Goal: Transaction & Acquisition: Book appointment/travel/reservation

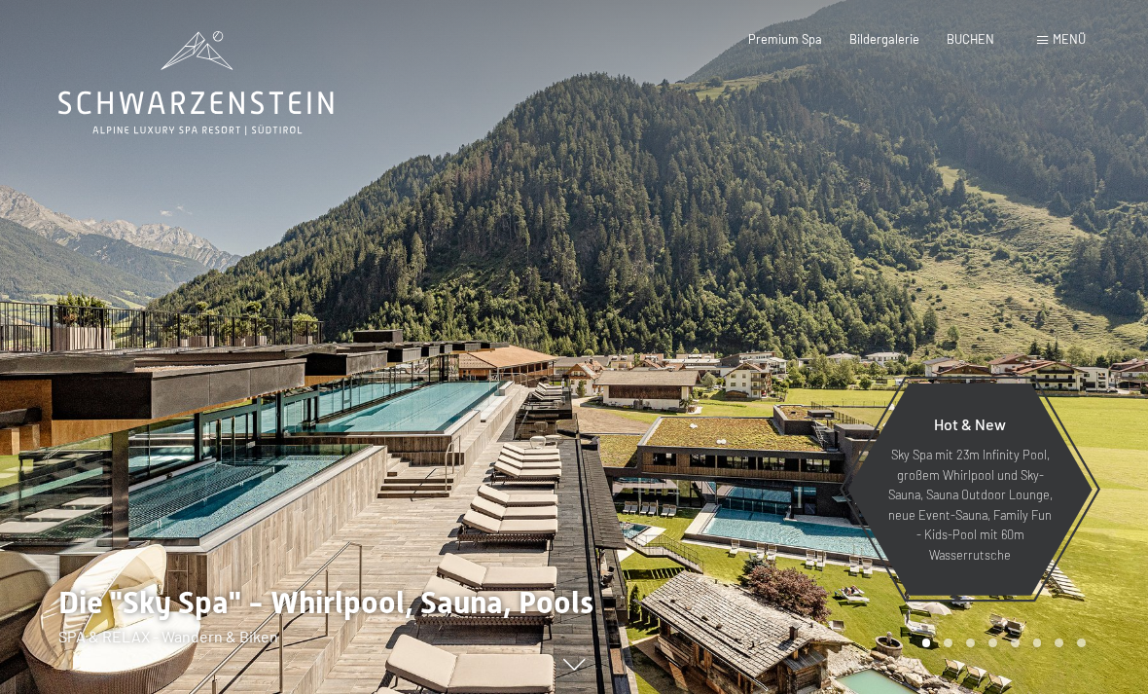
click at [1064, 35] on span "Menü" at bounding box center [1069, 39] width 33 height 16
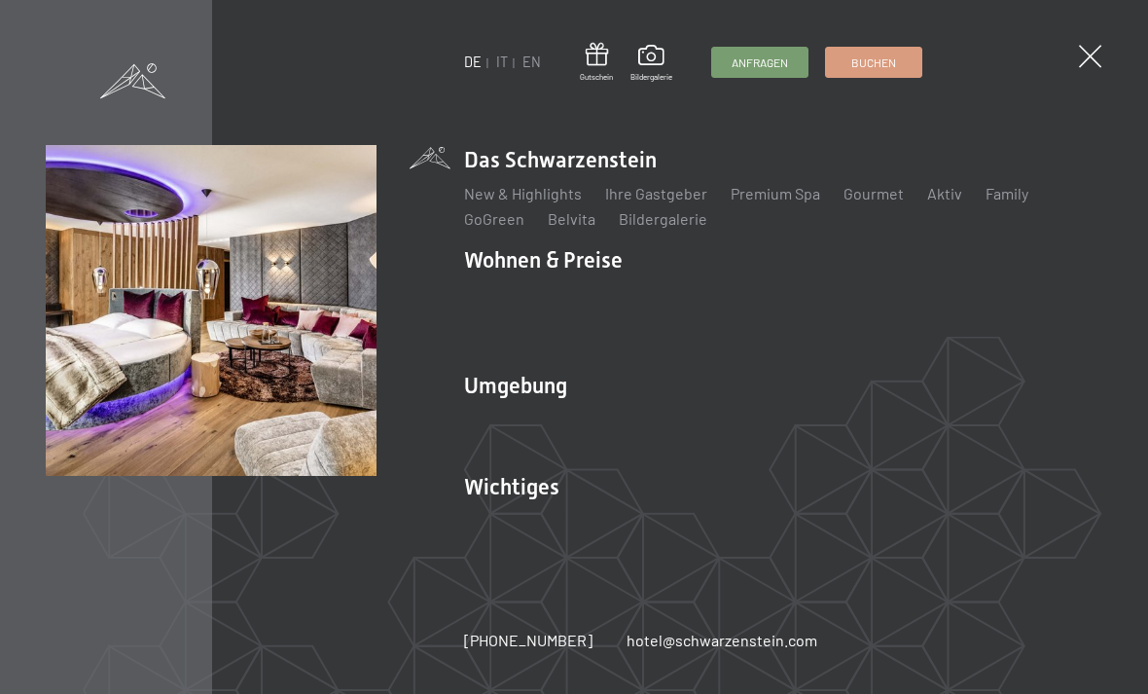
click at [641, 351] on link "App. [GEOGRAPHIC_DATA]" at bounding box center [684, 344] width 181 height 18
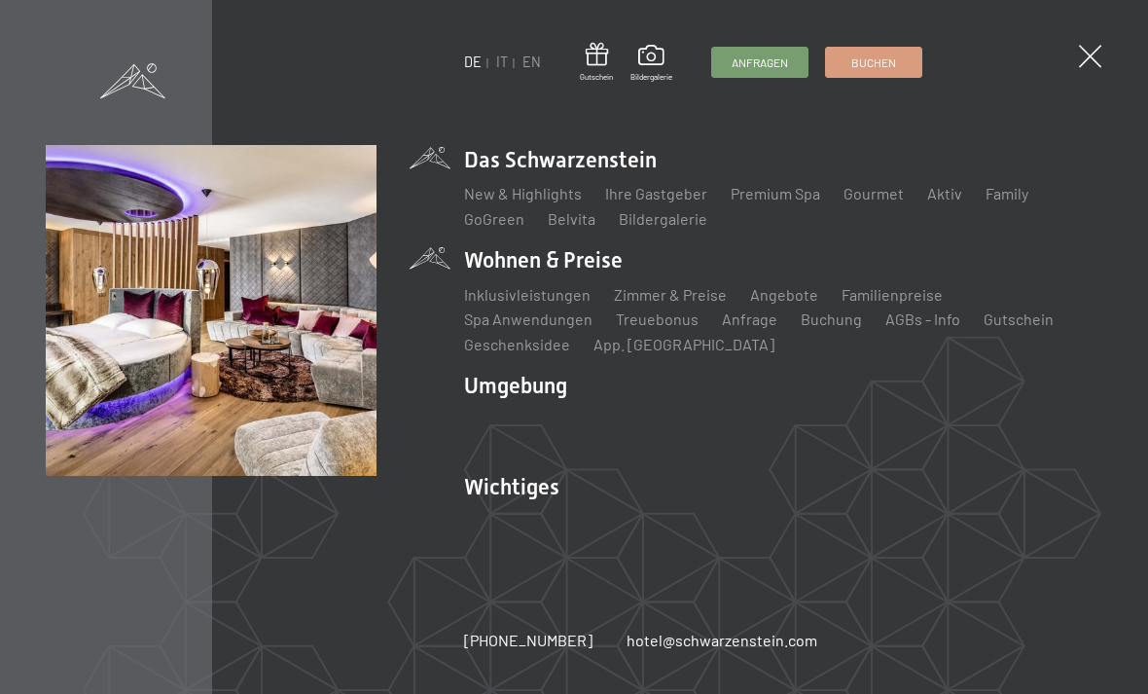
click at [707, 291] on link "Zimmer & Preise" at bounding box center [670, 294] width 113 height 18
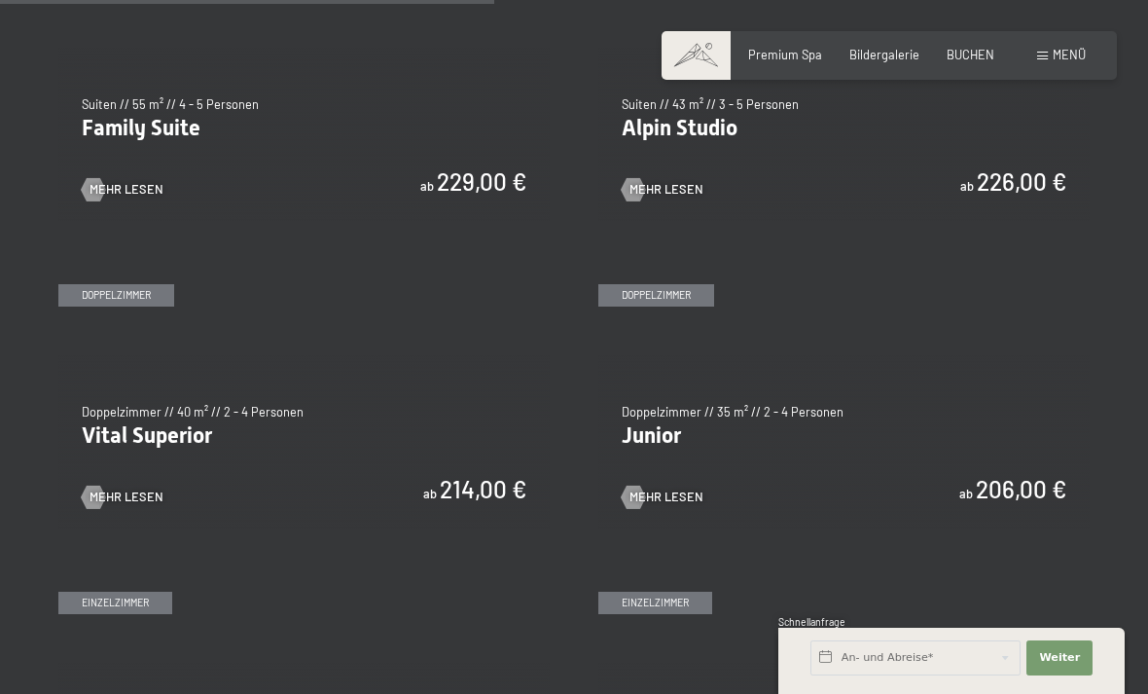
scroll to position [2022, 0]
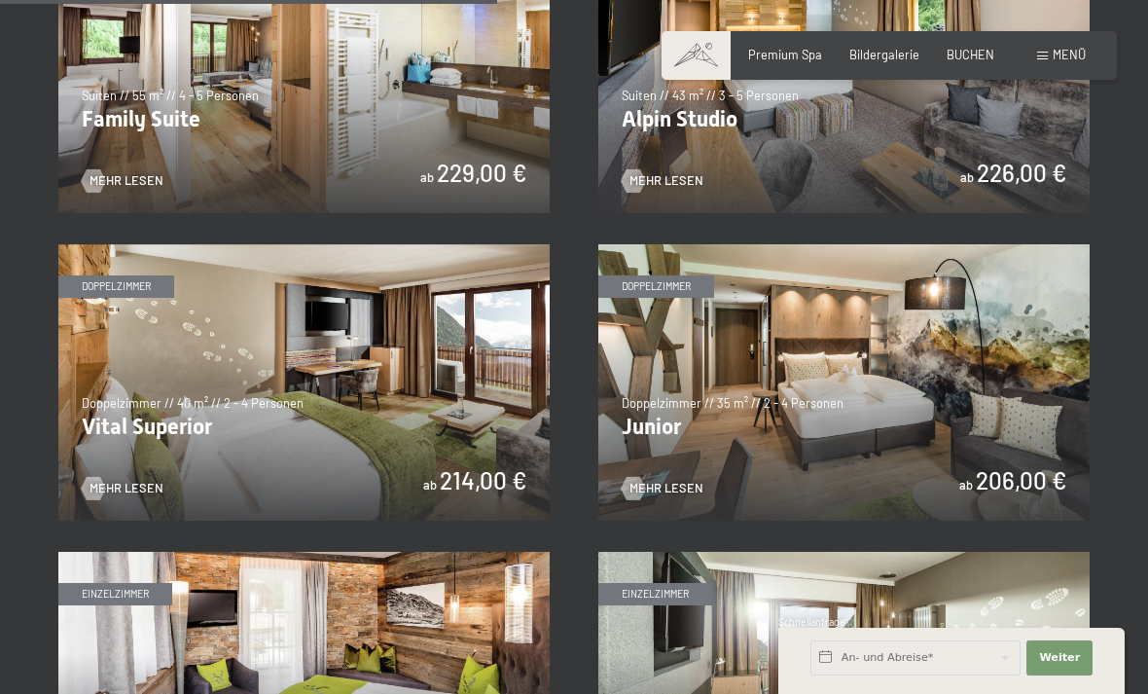
click at [128, 480] on span "Mehr Lesen" at bounding box center [127, 489] width 74 height 18
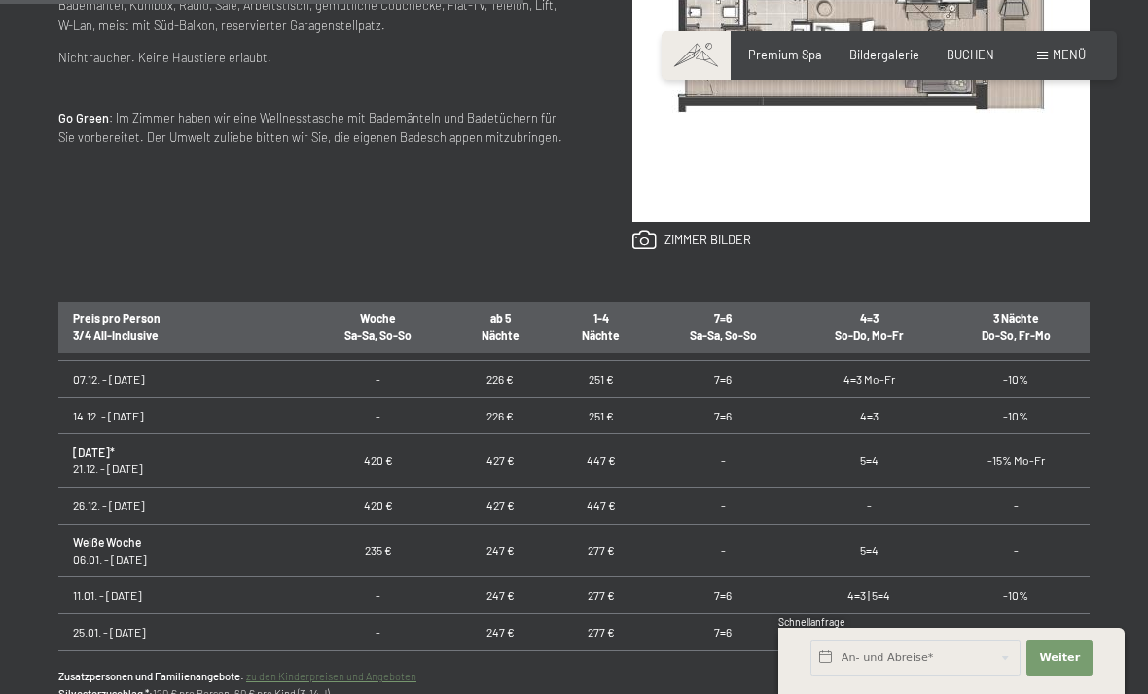
scroll to position [411, 0]
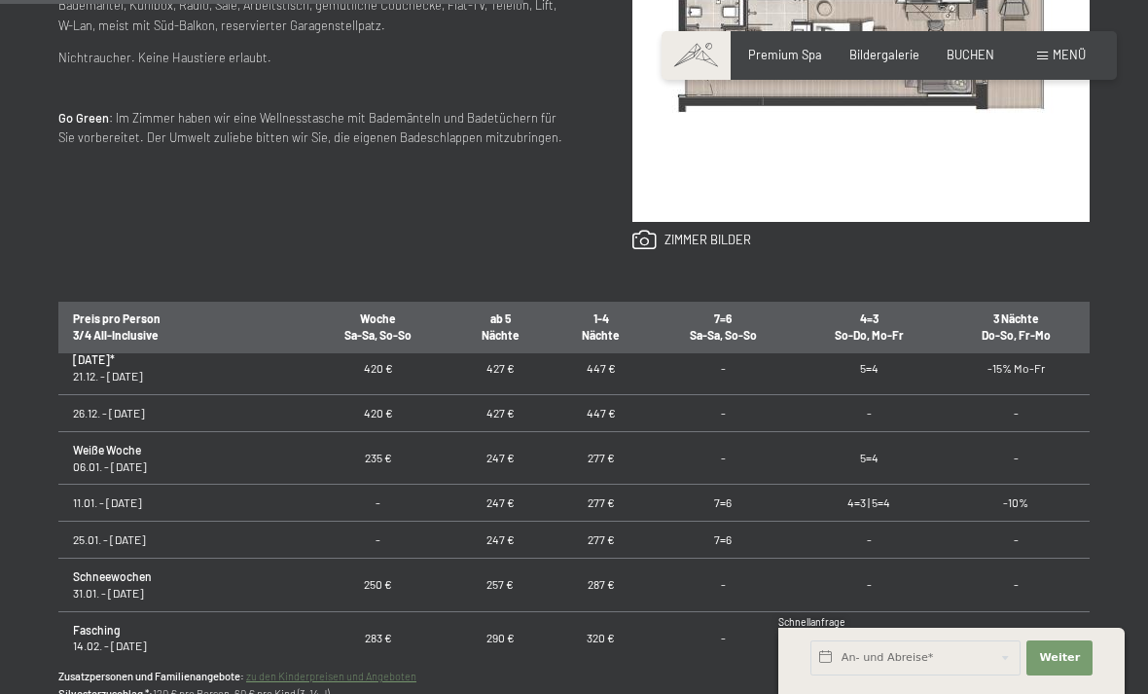
click at [46, 477] on div "Anfragen Buchen Doppelzimmer // 40 m² // 2 - 4 Personen Vital Superior ab 214,0…" at bounding box center [574, 240] width 1148 height 1083
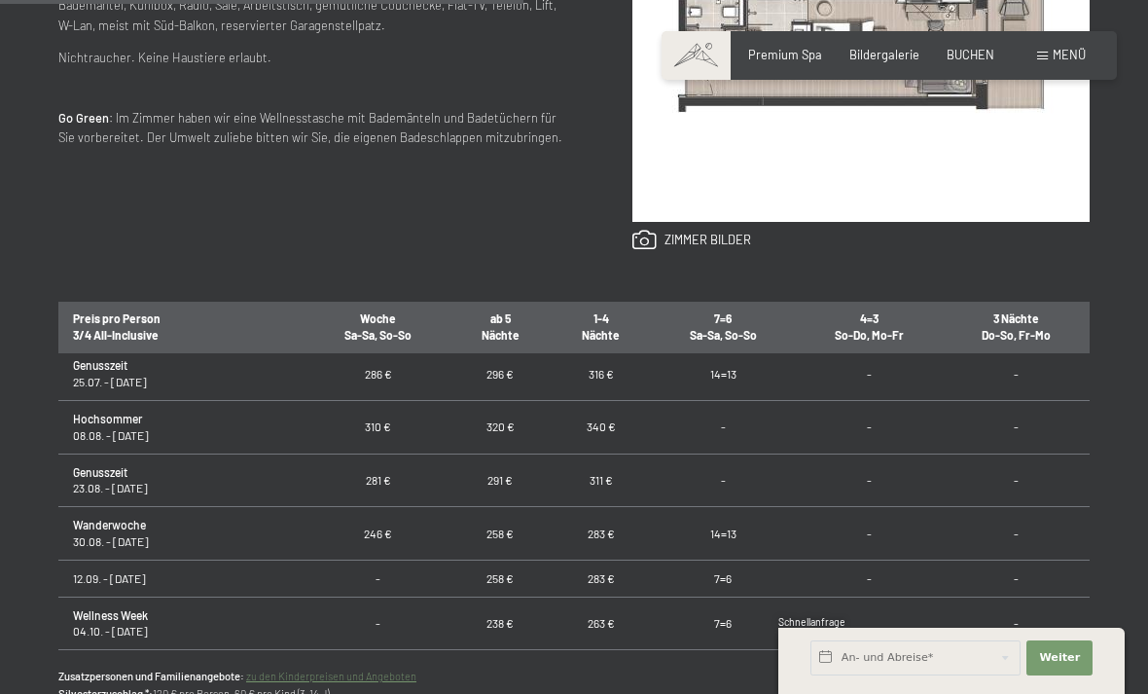
scroll to position [1304, 0]
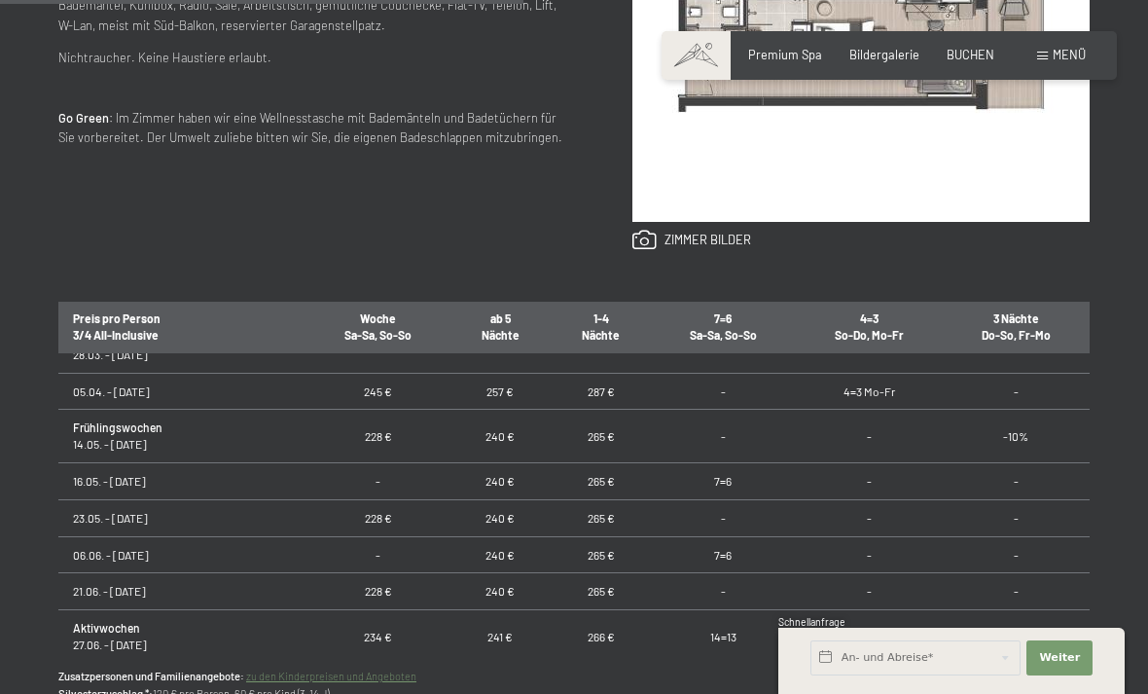
click at [1100, 584] on div "Anfragen Buchen Doppelzimmer // 40 m² // 2 - 4 Personen Vital Superior ab 214,0…" at bounding box center [574, 240] width 1148 height 1083
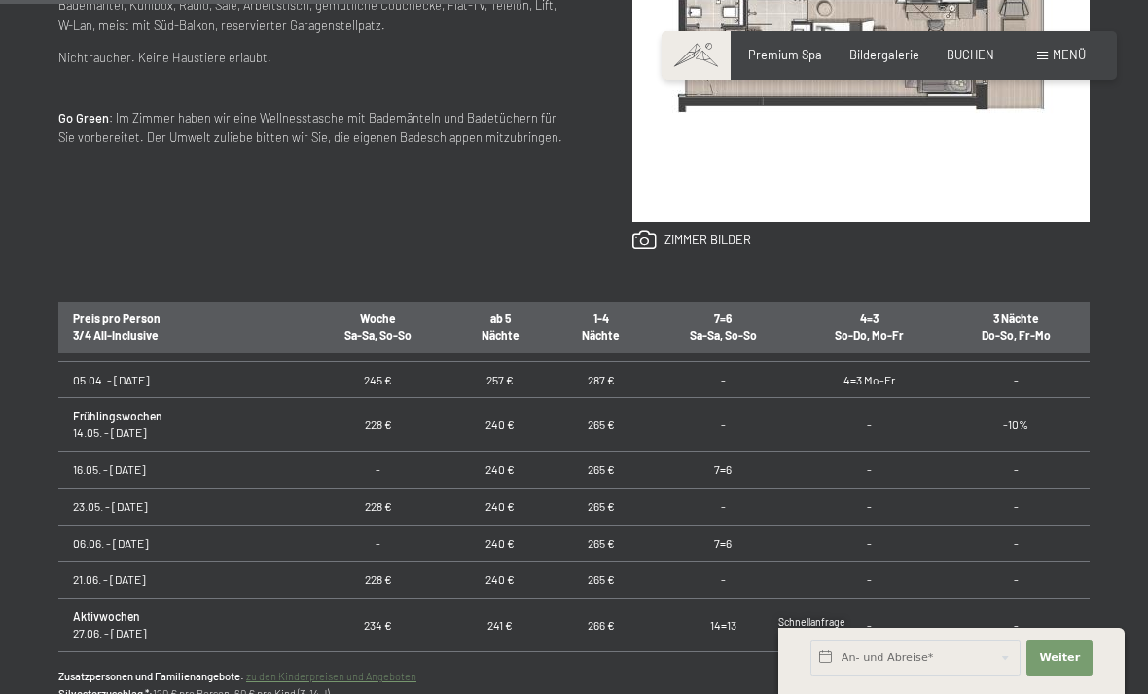
scroll to position [956, 0]
click at [983, 47] on span "BUCHEN" at bounding box center [971, 55] width 48 height 16
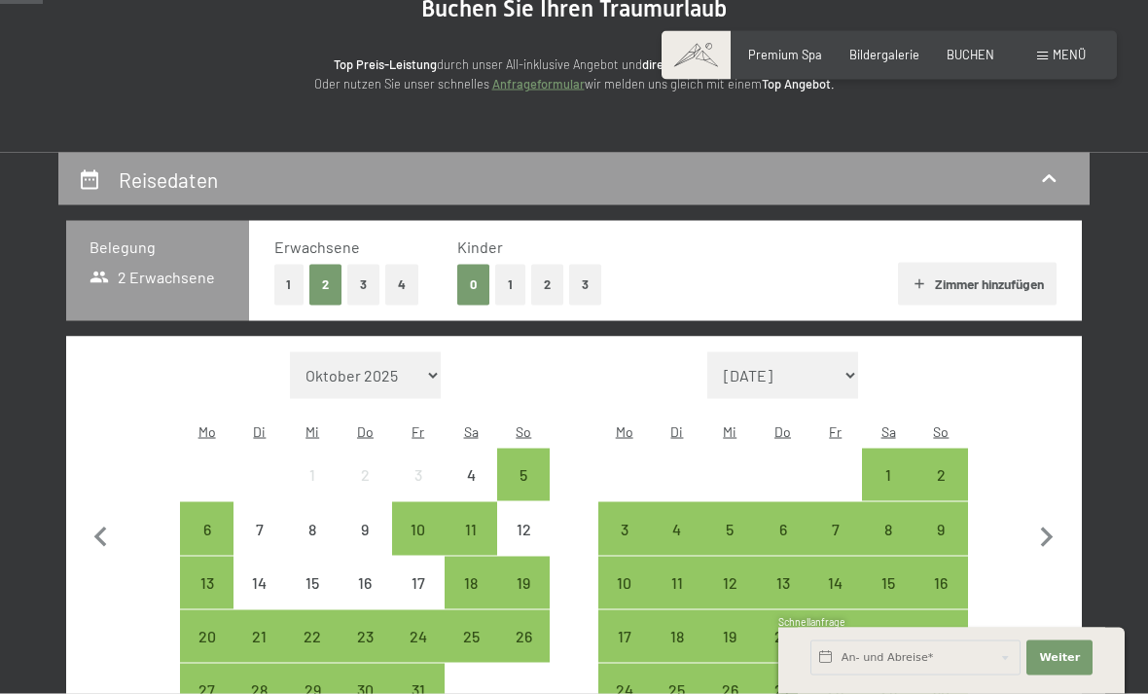
scroll to position [269, 0]
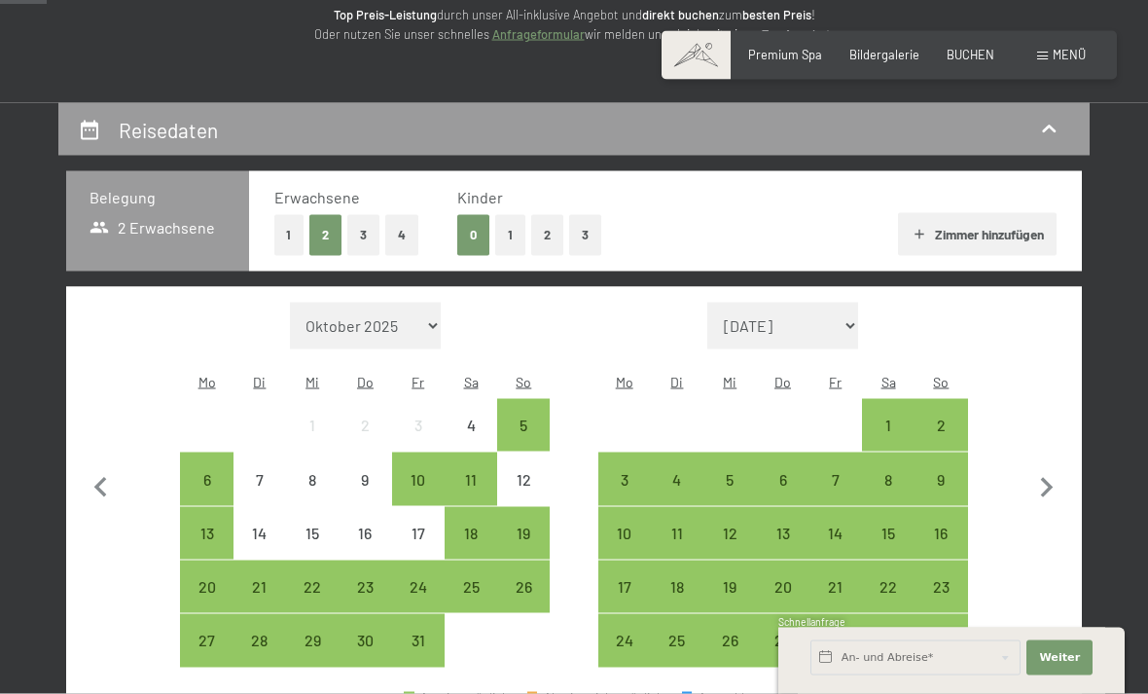
click at [1066, 470] on icon "button" at bounding box center [1047, 488] width 41 height 41
select select "2025-11-01"
select select "2025-12-01"
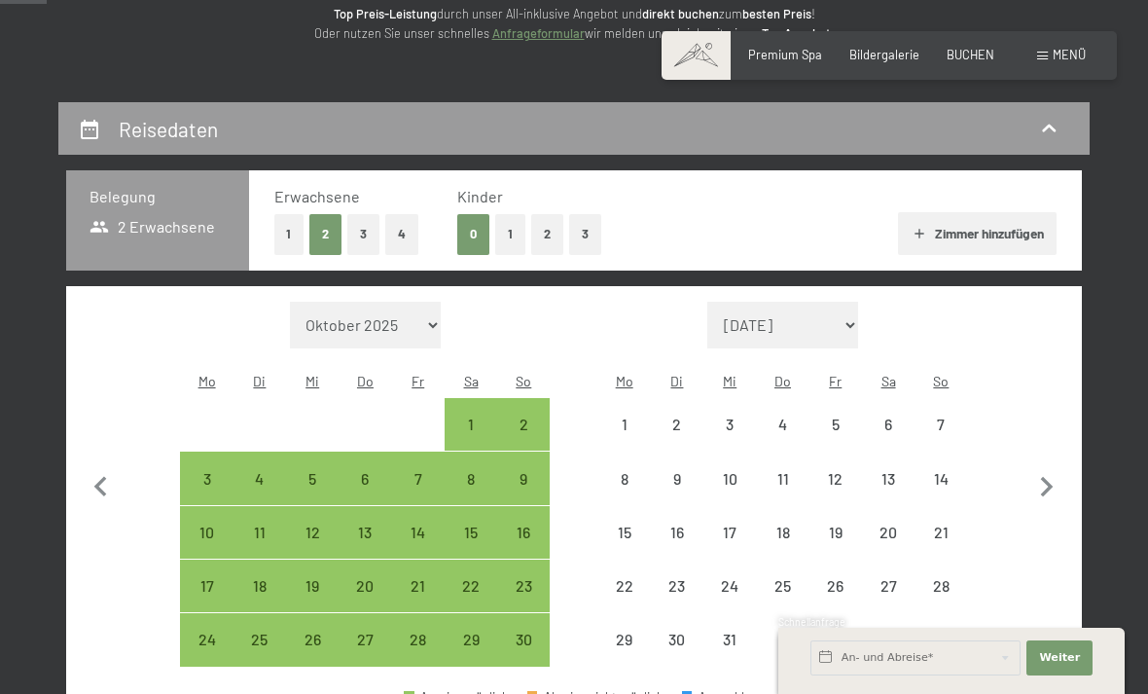
click at [1064, 474] on icon "button" at bounding box center [1047, 487] width 41 height 41
select select "2025-12-01"
select select "2026-01-01"
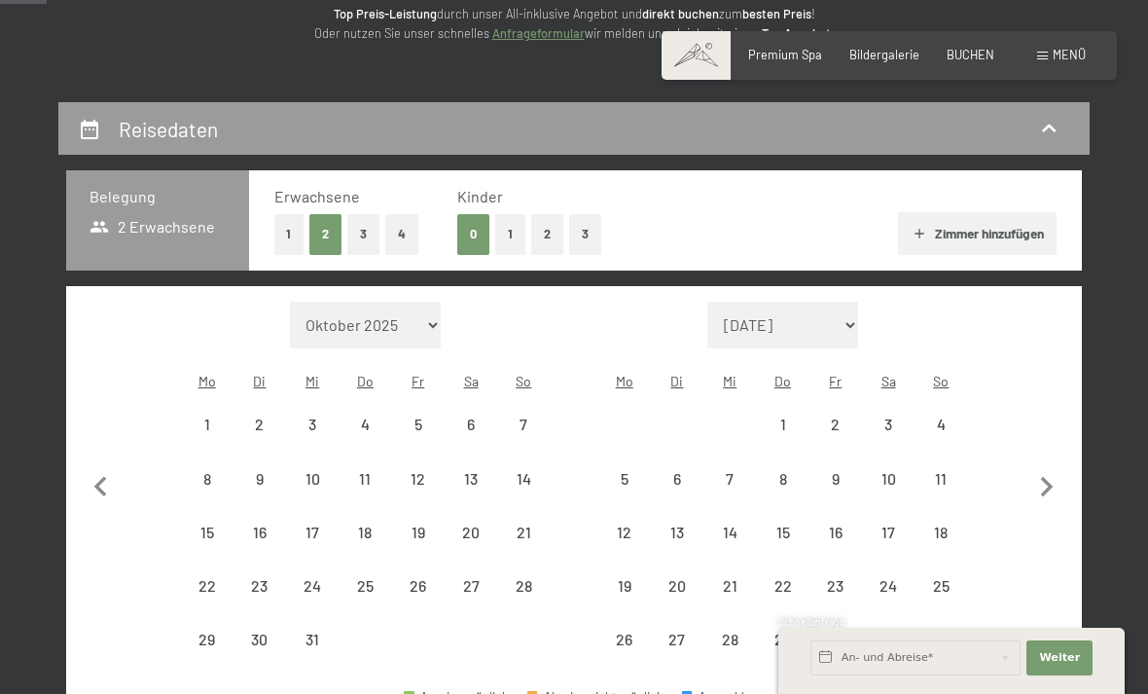
click at [1065, 479] on icon "button" at bounding box center [1047, 487] width 41 height 41
select select "2026-01-01"
select select "2026-02-01"
select select "2026-01-01"
select select "2026-02-01"
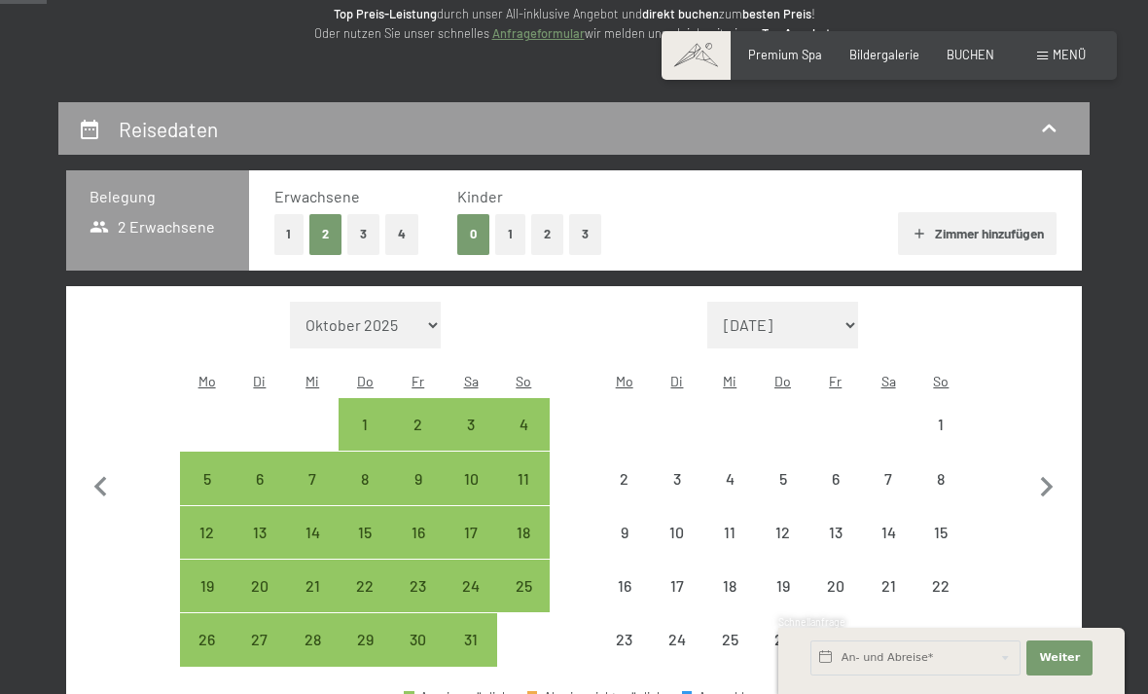
click at [1060, 474] on icon "button" at bounding box center [1047, 487] width 41 height 41
select select "2026-02-01"
select select "2026-03-01"
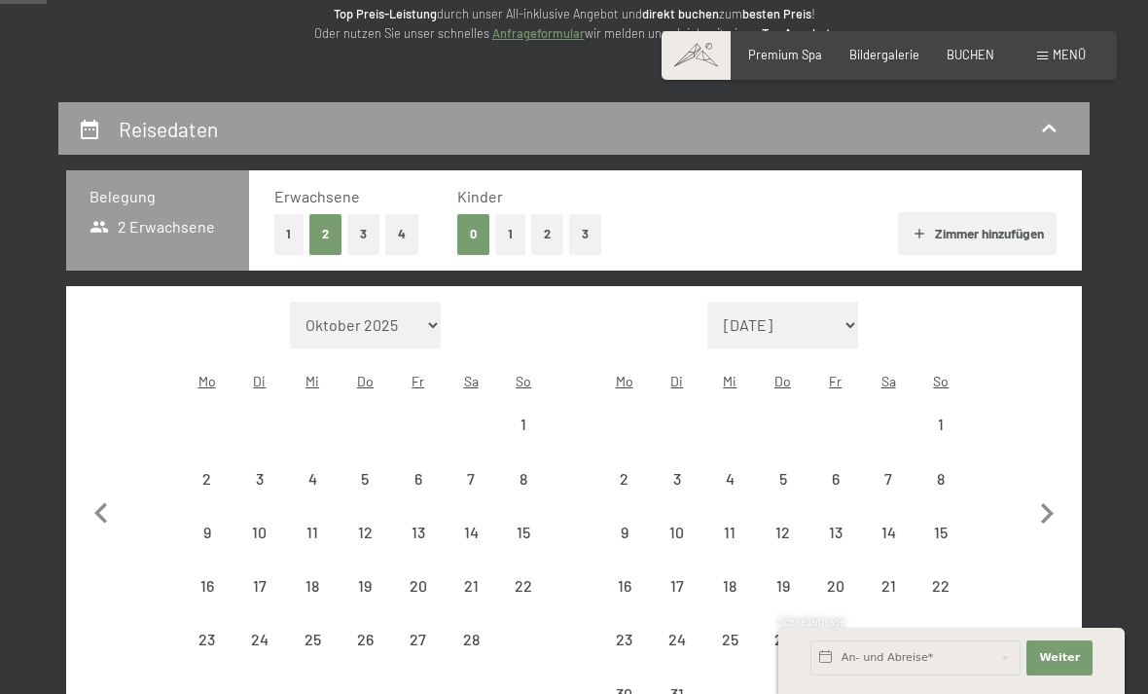
select select "2026-02-01"
select select "2026-03-01"
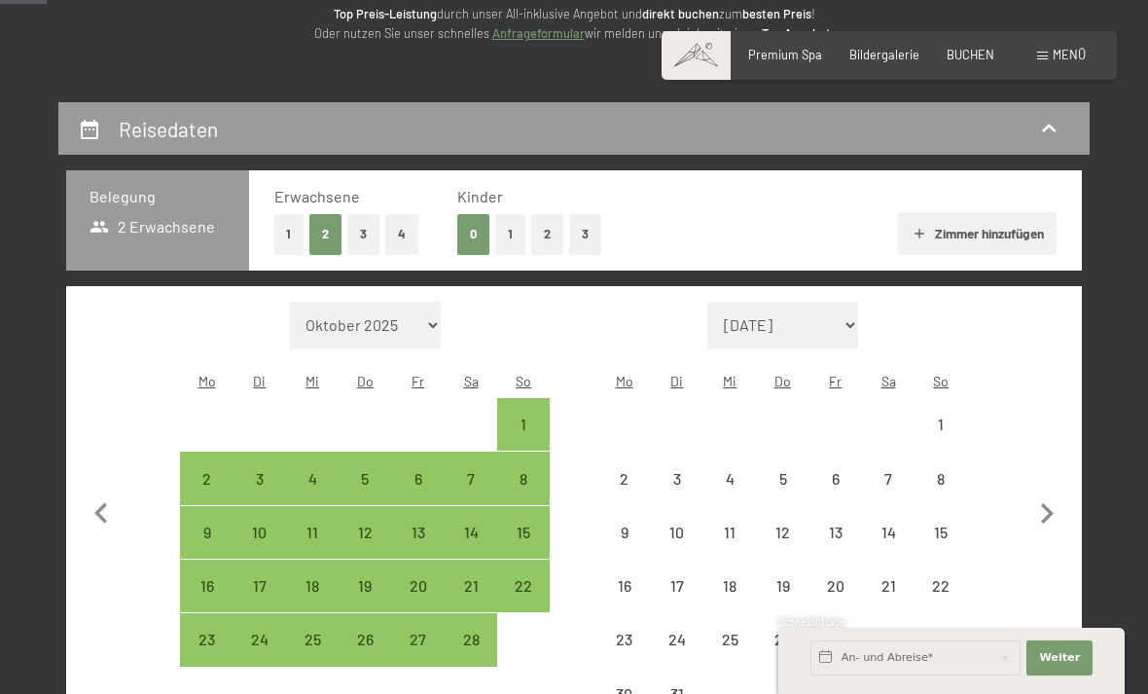
click at [1056, 477] on button "button" at bounding box center [1047, 511] width 41 height 419
select select "2026-03-01"
select select "2026-04-01"
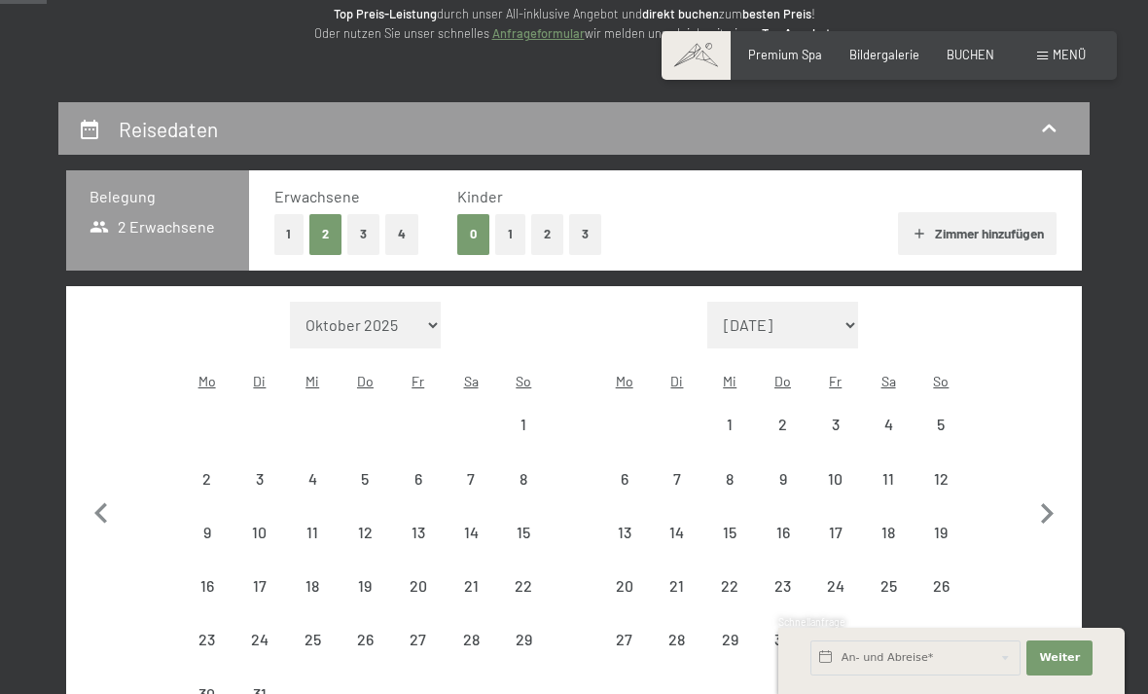
select select "2026-03-01"
select select "2026-04-01"
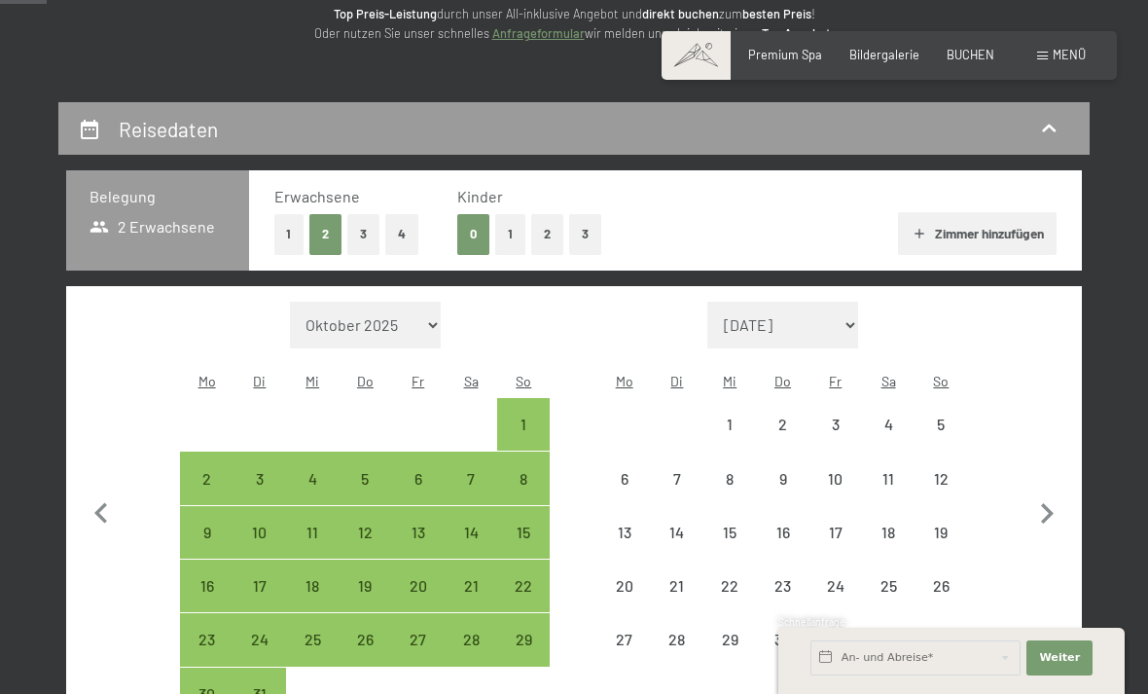
select select "2026-03-01"
select select "2026-04-01"
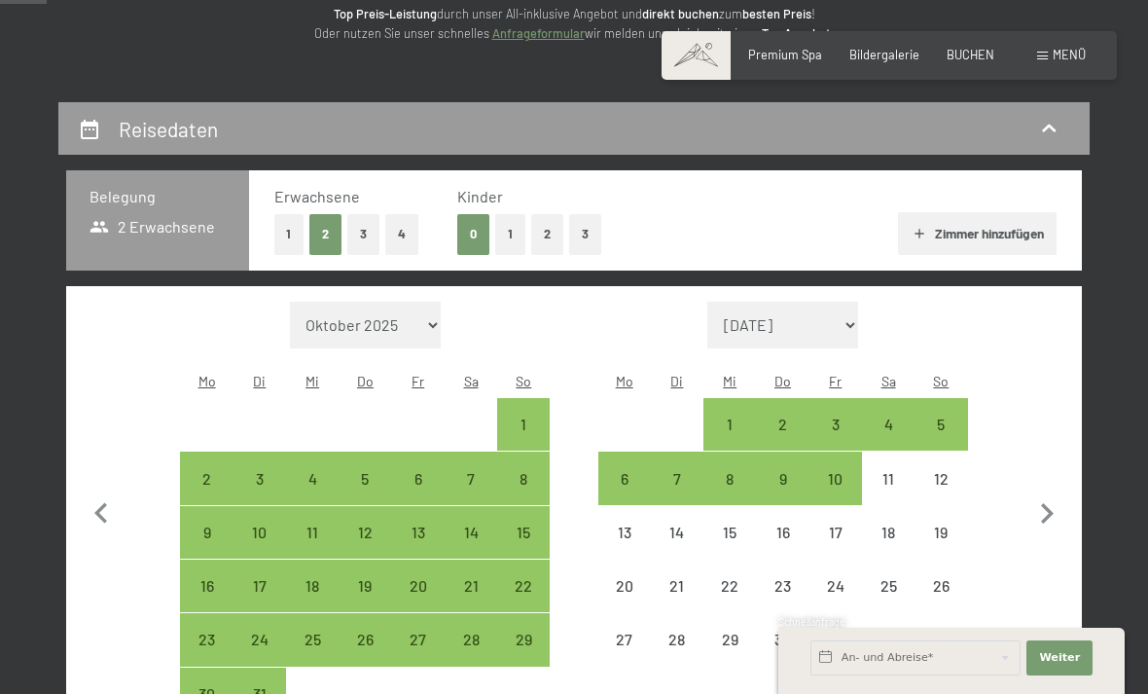
click at [1063, 495] on icon "button" at bounding box center [1047, 513] width 41 height 41
select select "2026-04-01"
select select "2026-05-01"
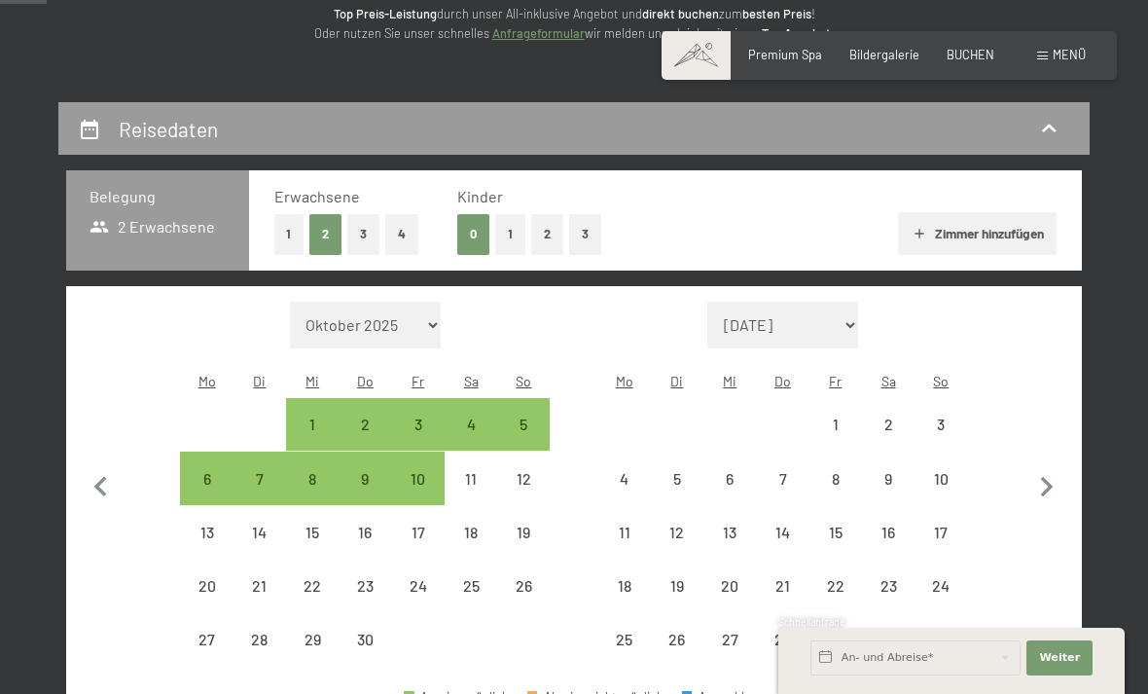
select select "2026-04-01"
select select "2026-05-01"
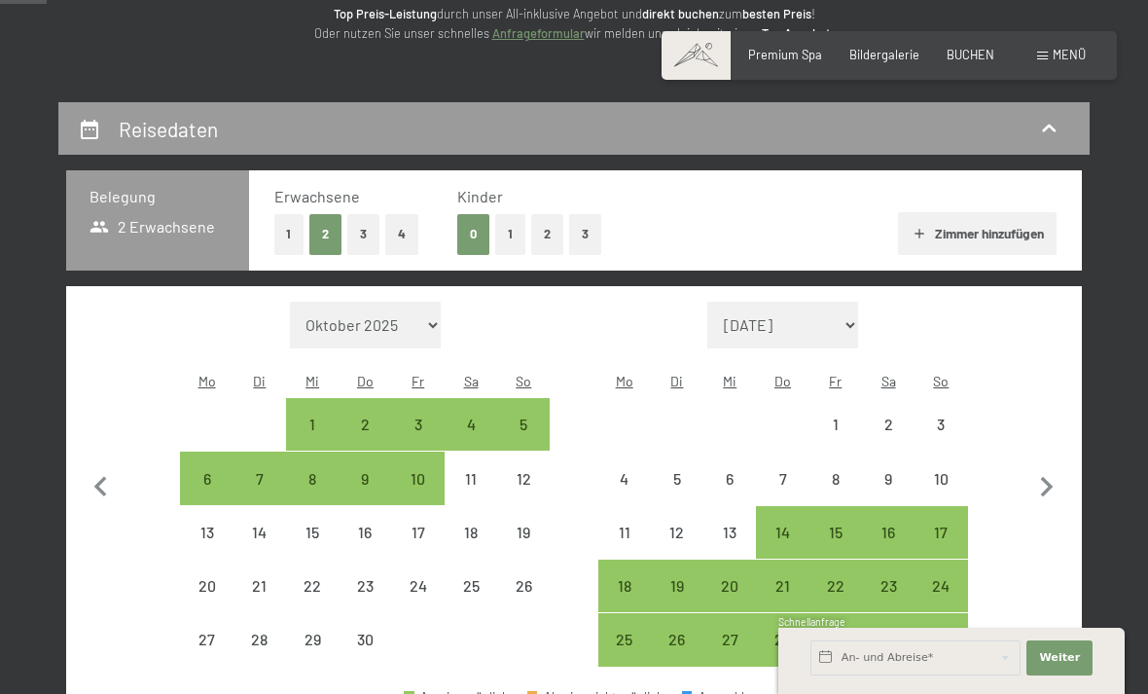
click at [1064, 479] on icon "button" at bounding box center [1047, 487] width 41 height 41
select select "2026-05-01"
select select "2026-06-01"
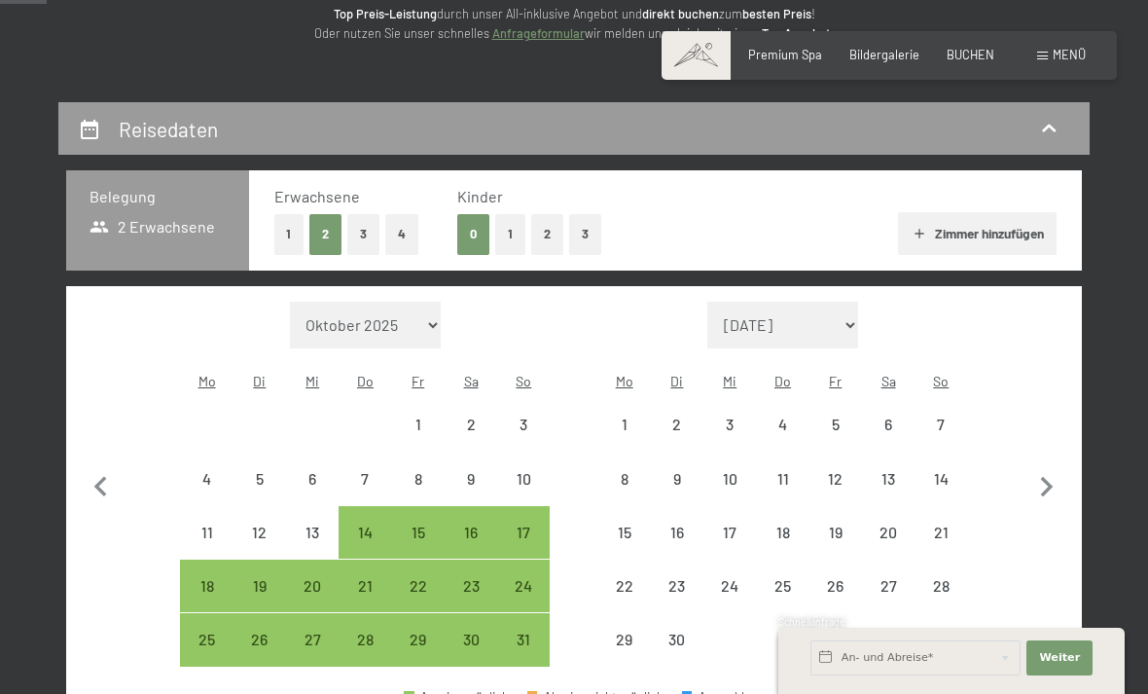
click at [1053, 473] on icon "button" at bounding box center [1047, 487] width 41 height 41
select select "2026-06-01"
select select "2026-07-01"
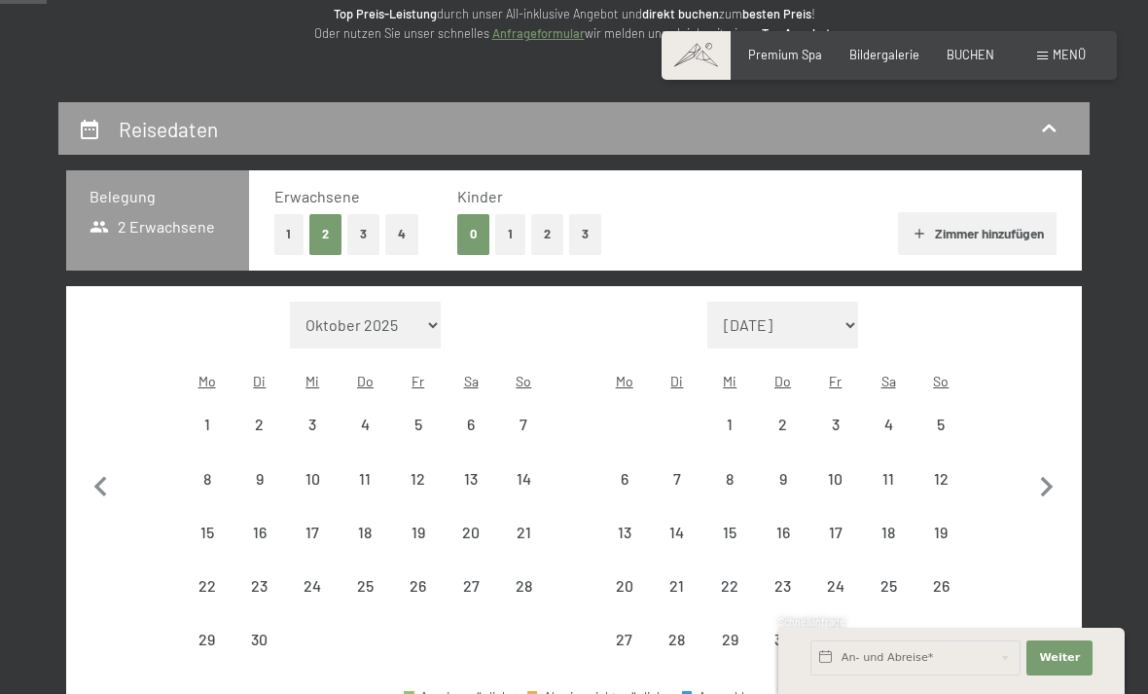
select select "2026-06-01"
select select "2026-07-01"
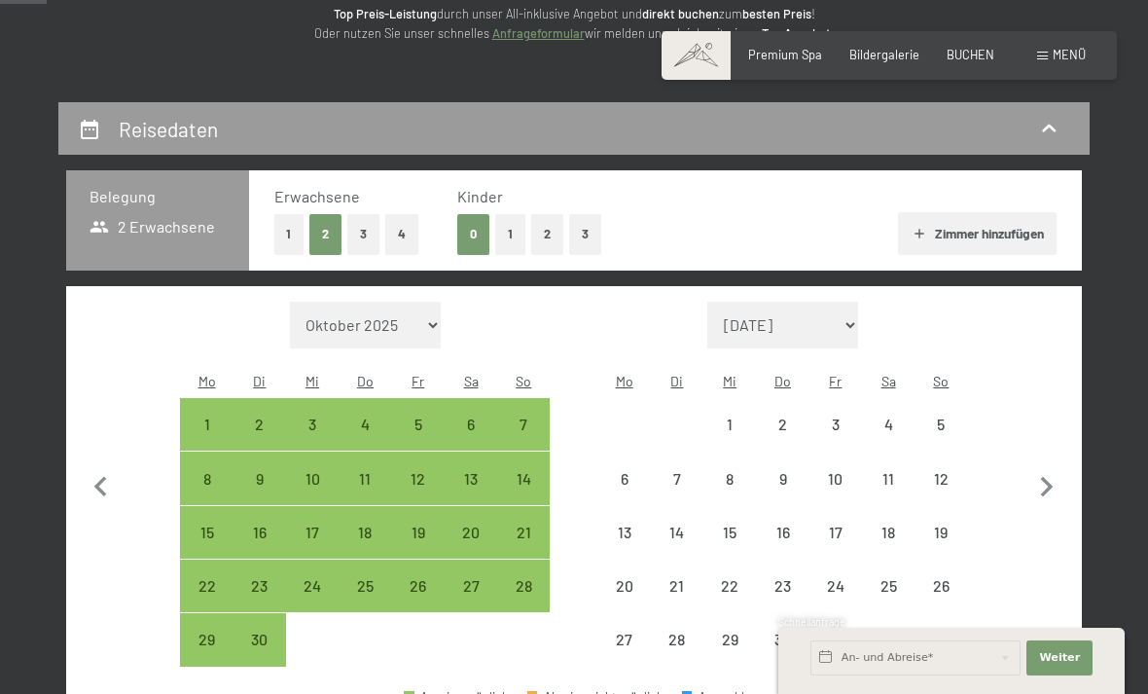
select select "2026-06-01"
select select "2026-07-01"
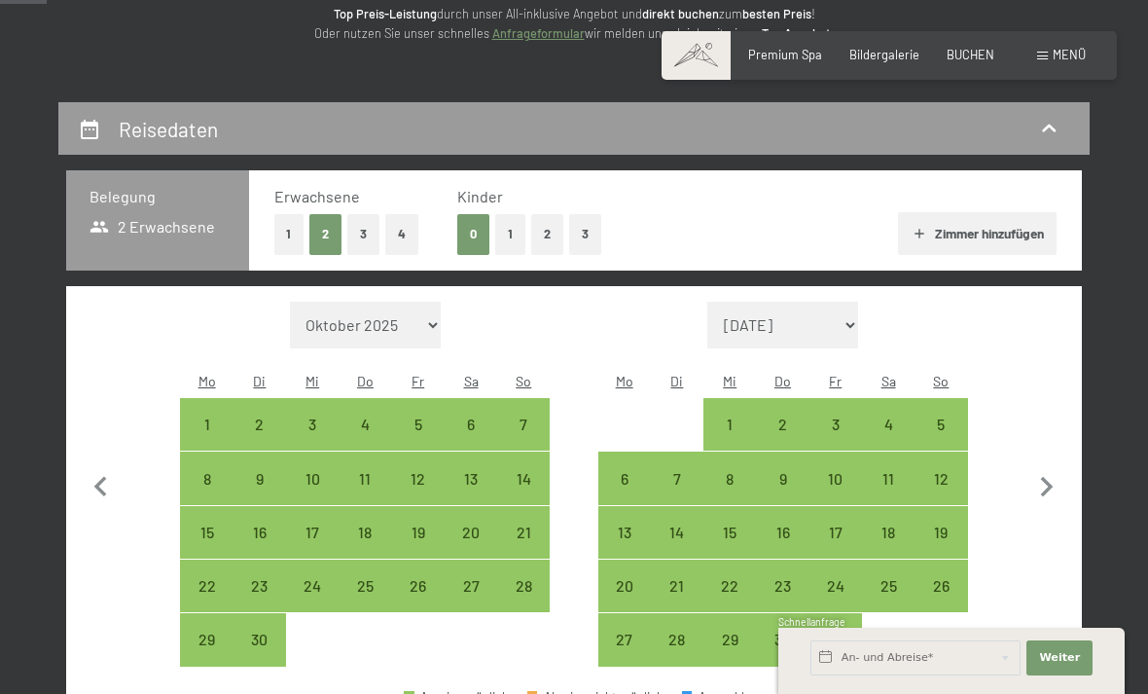
click at [535, 525] on div "21" at bounding box center [523, 549] width 49 height 49
select select "2026-06-01"
select select "2026-07-01"
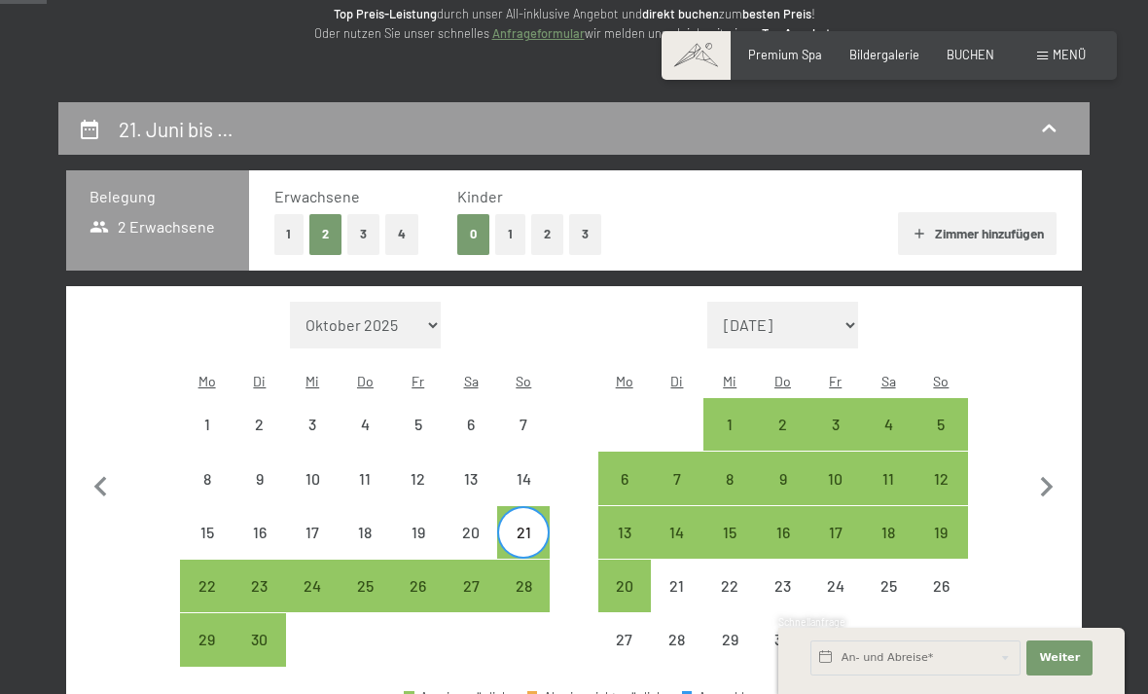
click at [735, 417] on div "1" at bounding box center [730, 441] width 49 height 49
select select "2026-06-01"
select select "2026-07-01"
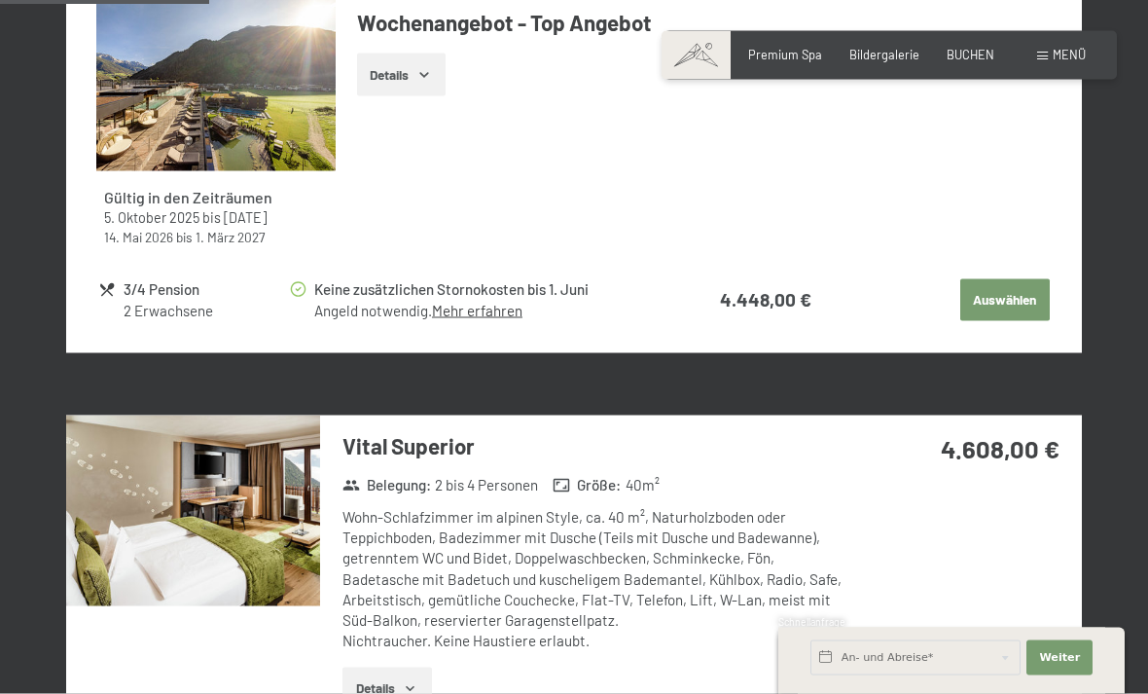
scroll to position [1598, 0]
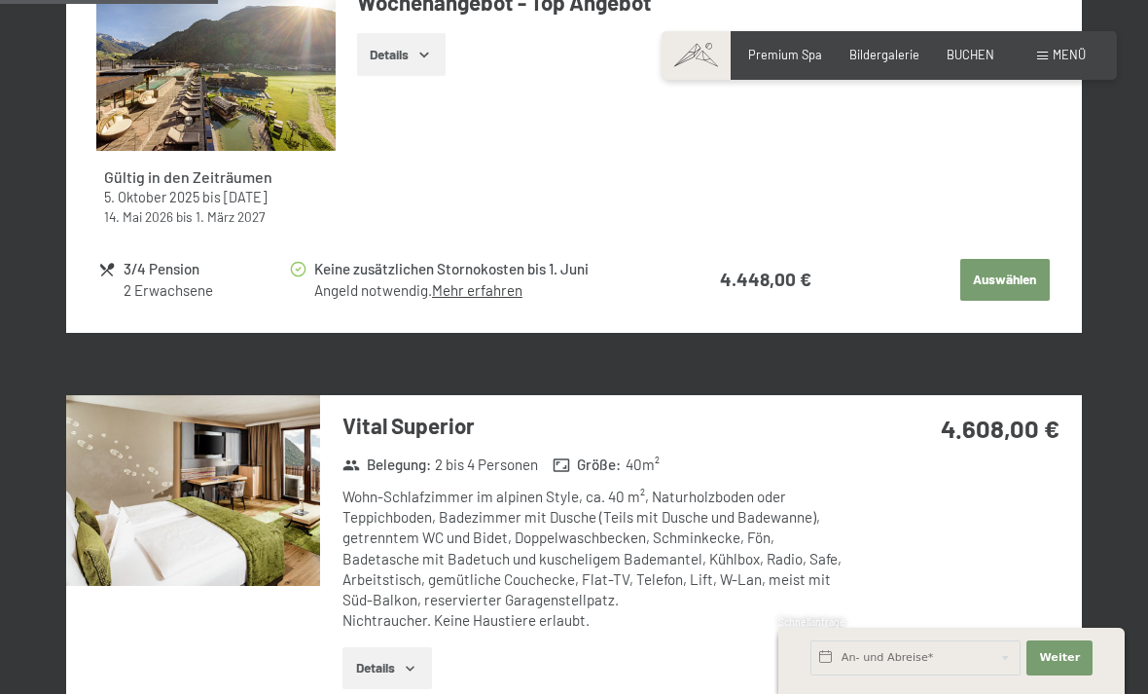
click at [391, 647] on button "Details" at bounding box center [387, 668] width 89 height 43
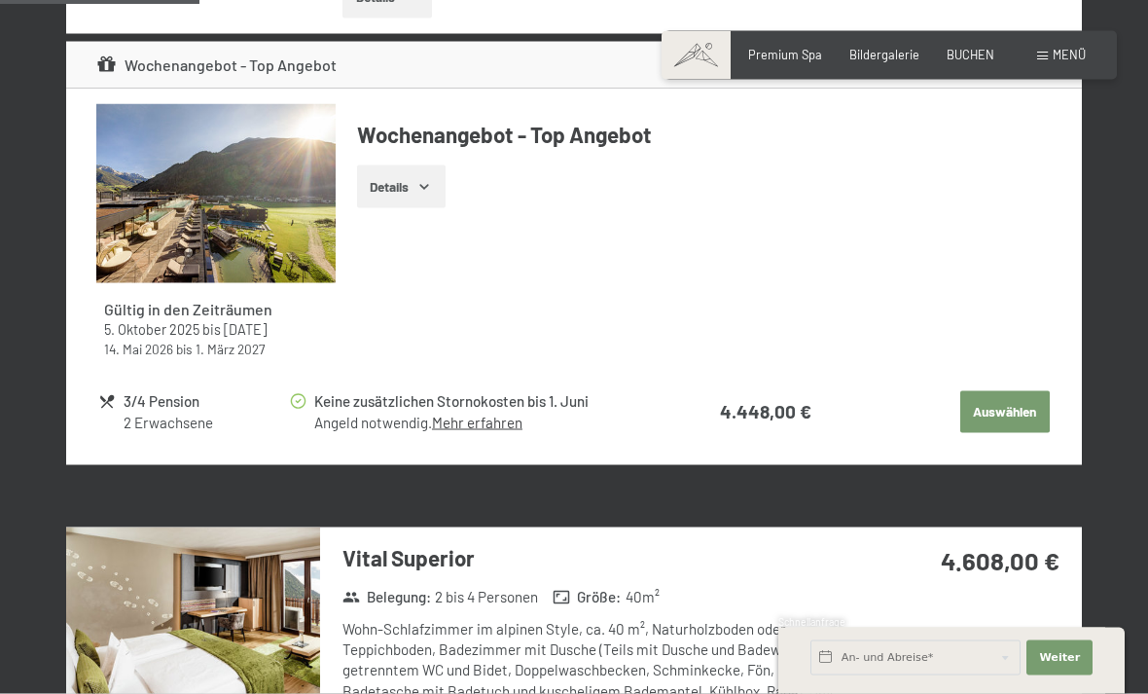
scroll to position [1521, 0]
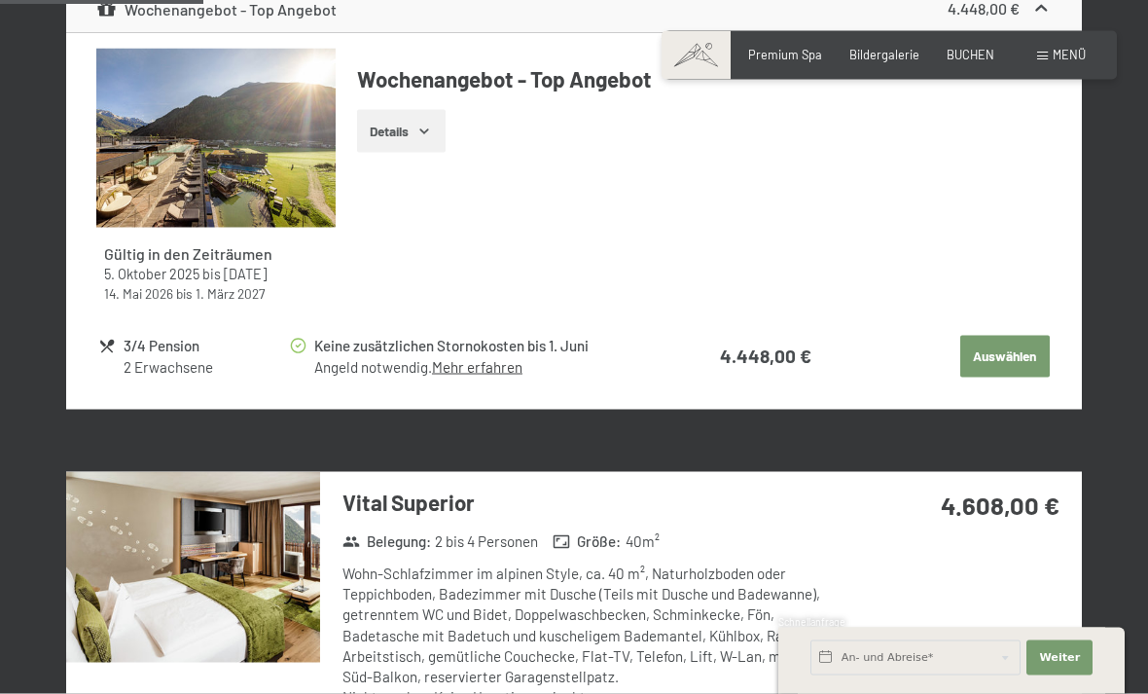
click at [1019, 613] on div "Vital Superior Belegung : 2 bis 4 Personen Größe : 40 m² Wohn-Schlafzimmer im a…" at bounding box center [574, 626] width 1016 height 309
click at [1013, 596] on div "Vital Superior Belegung : 2 bis 4 Personen Größe : 40 m² Wohn-Schlafzimmer im a…" at bounding box center [574, 626] width 1016 height 309
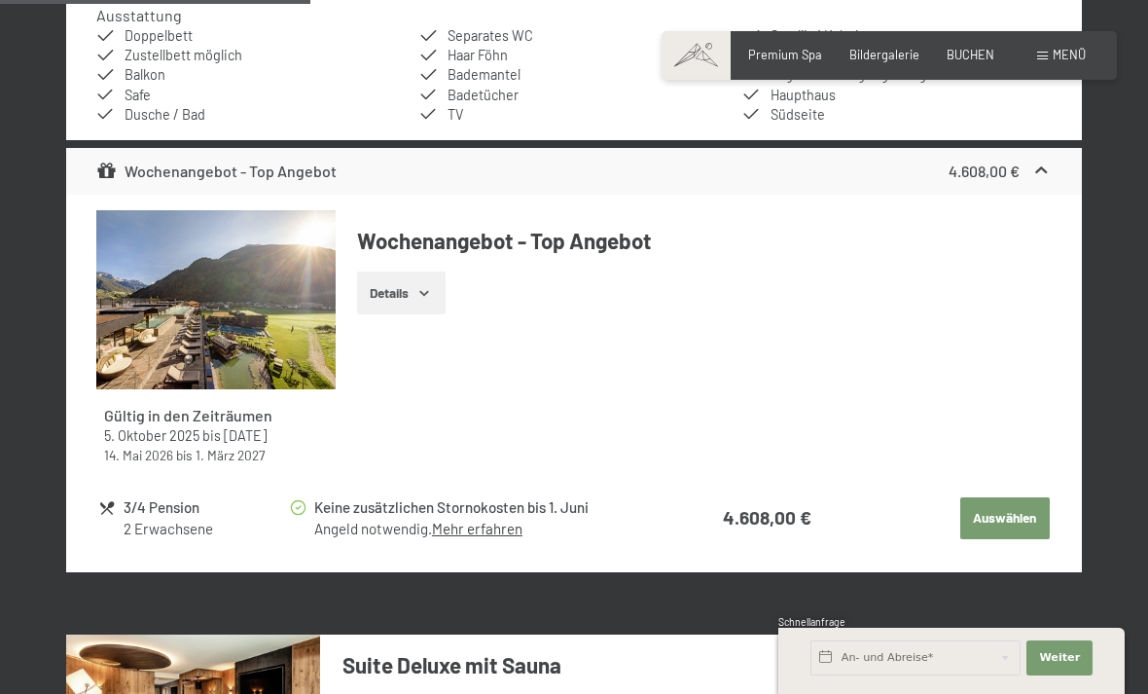
scroll to position [2319, 0]
click at [425, 286] on icon "button" at bounding box center [425, 294] width 16 height 16
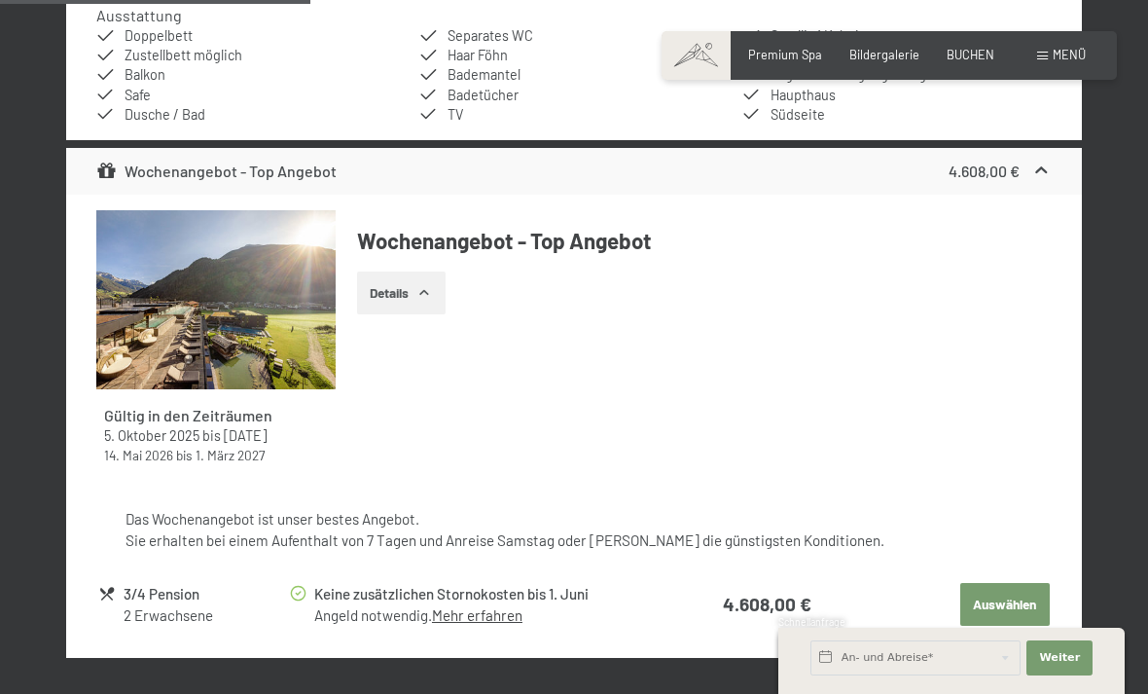
click at [1034, 583] on button "Auswählen" at bounding box center [1005, 604] width 90 height 43
select select "2026-06-01"
select select "2026-07-01"
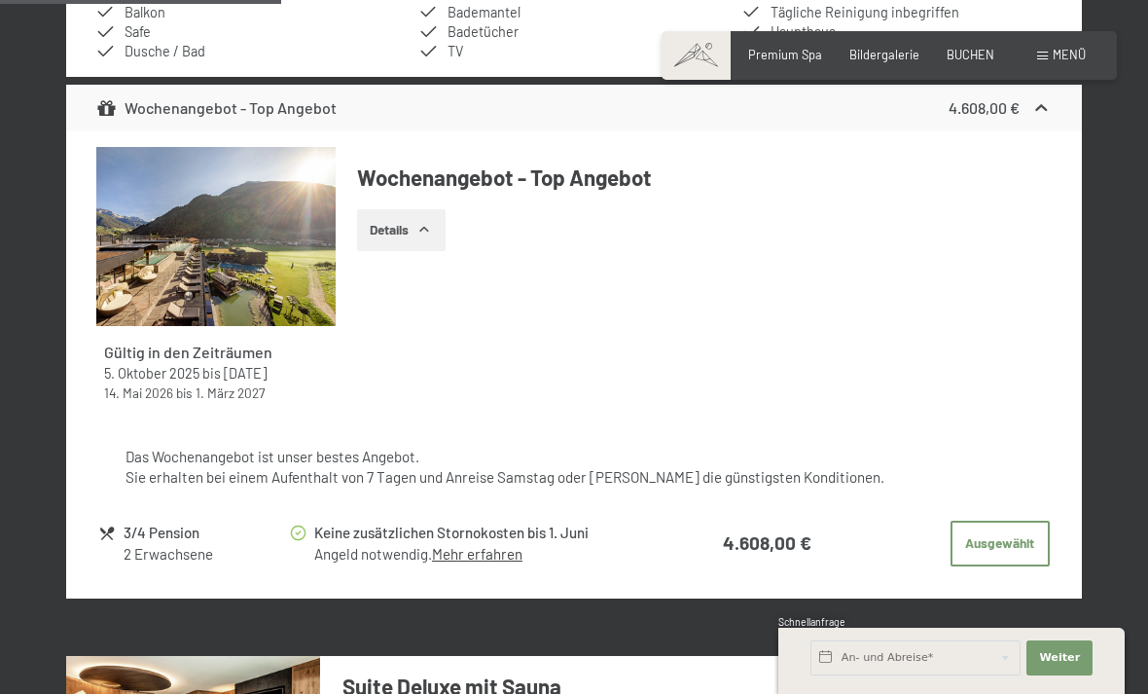
scroll to position [2364, 0]
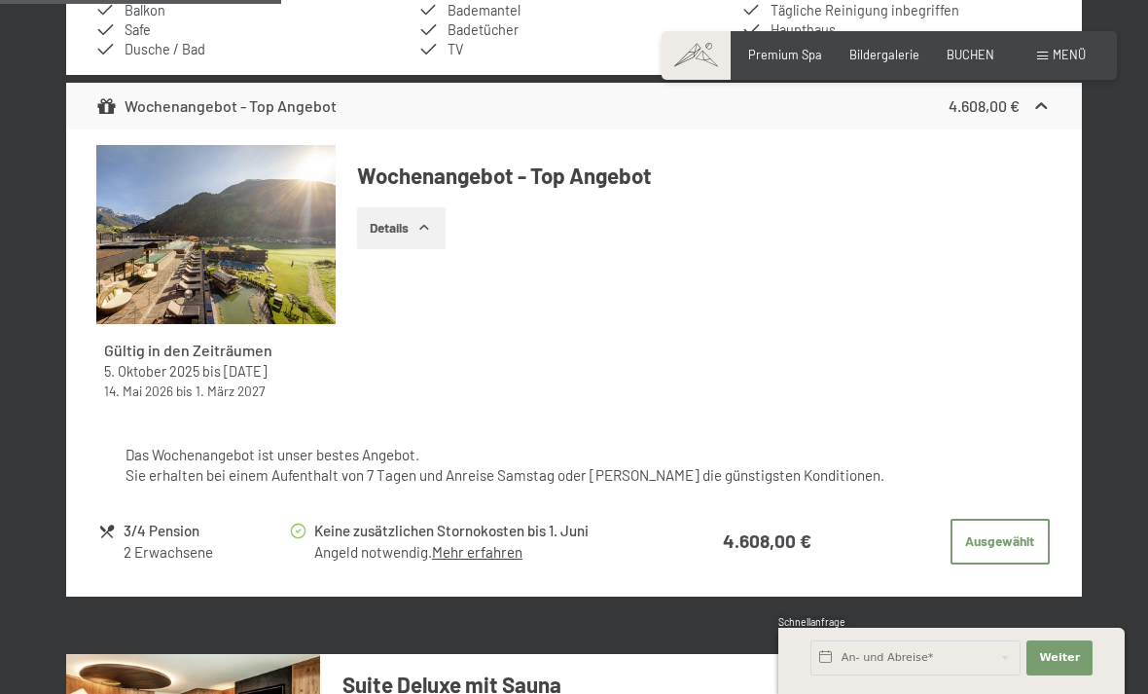
click at [395, 219] on button "Details" at bounding box center [401, 228] width 89 height 43
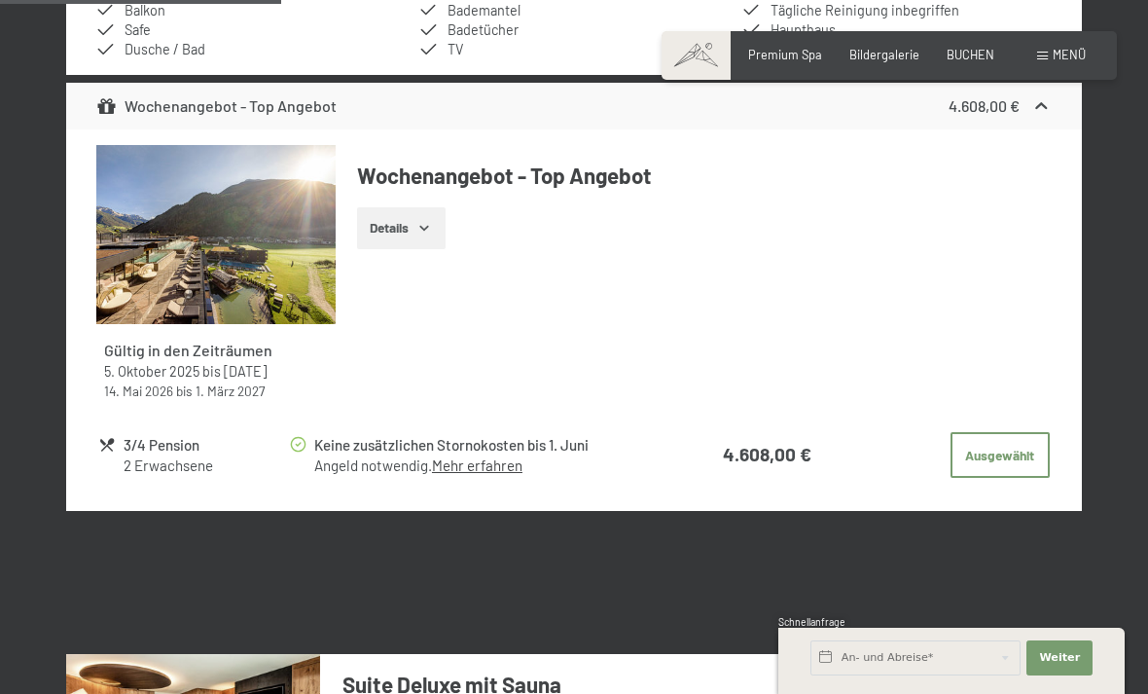
click at [395, 233] on button "Details" at bounding box center [401, 228] width 89 height 43
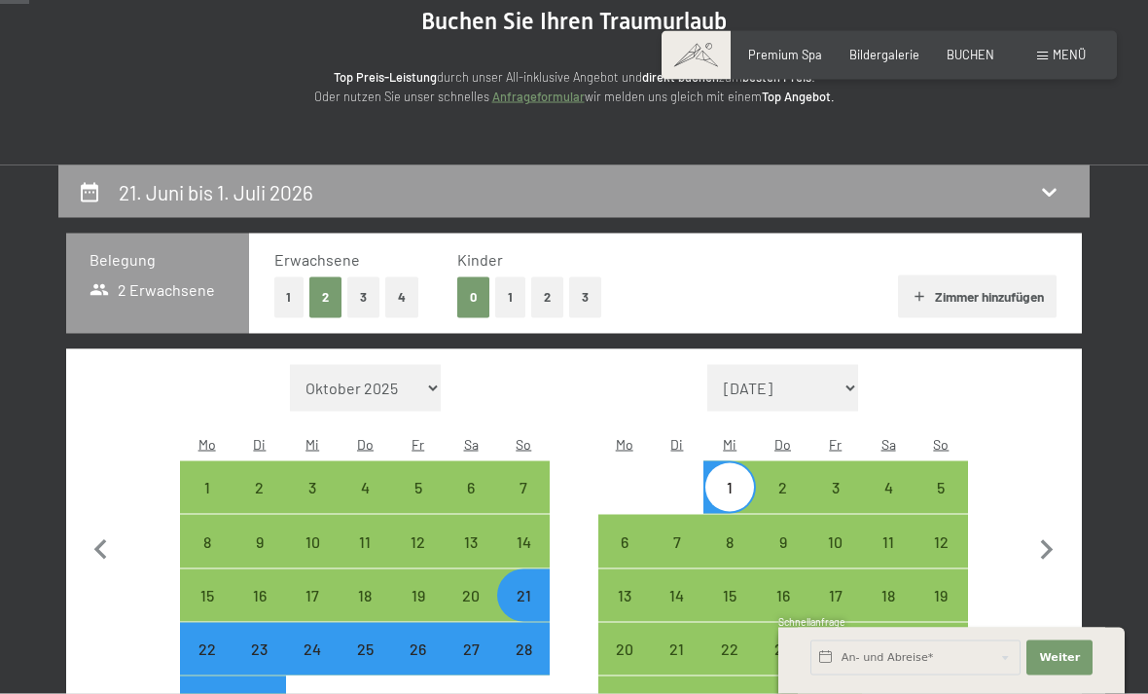
scroll to position [182, 0]
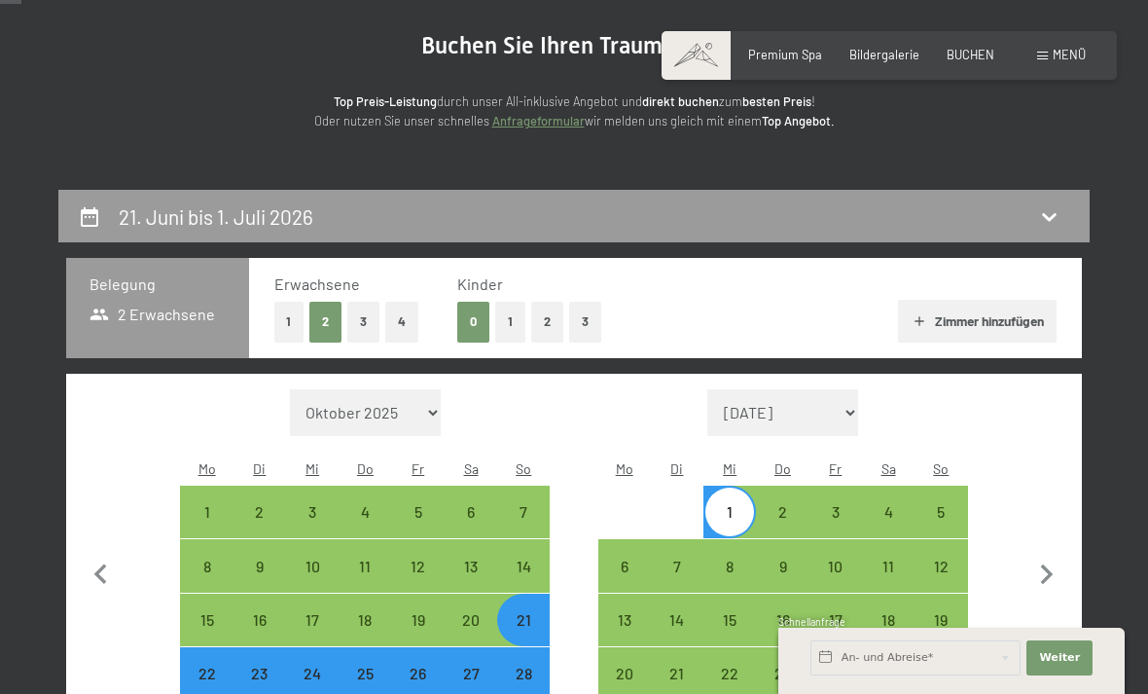
click at [532, 612] on div "21" at bounding box center [523, 636] width 49 height 49
select select "2026-06-01"
select select "2026-07-01"
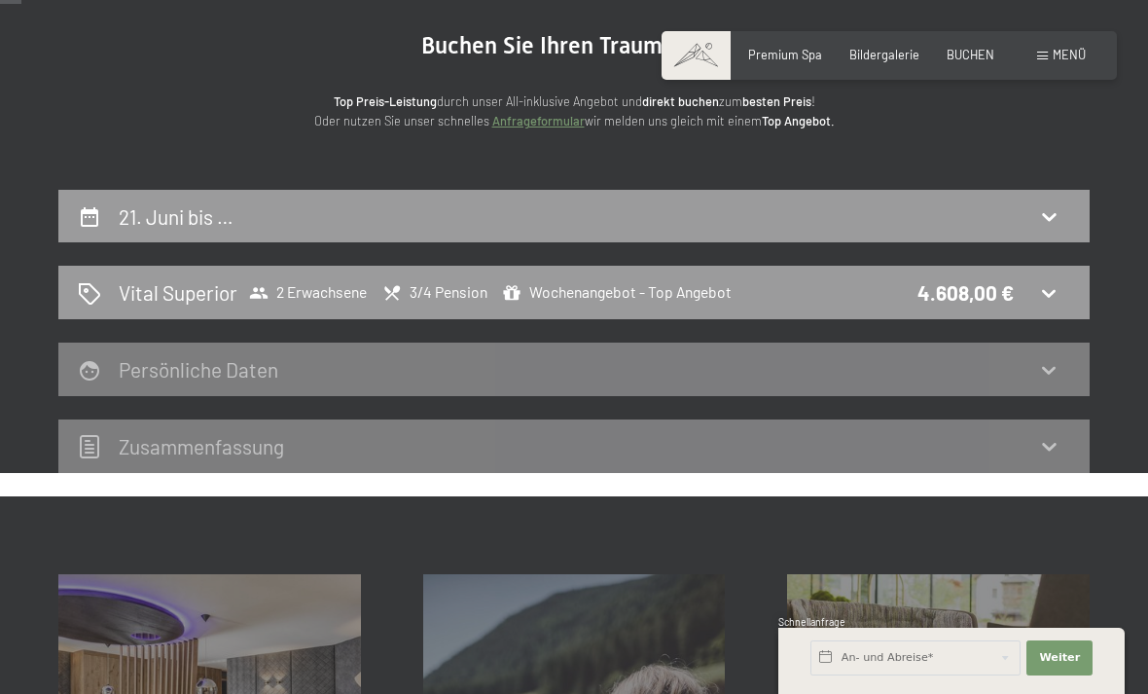
click at [174, 222] on h2 "21. Juni bis …" at bounding box center [176, 216] width 115 height 24
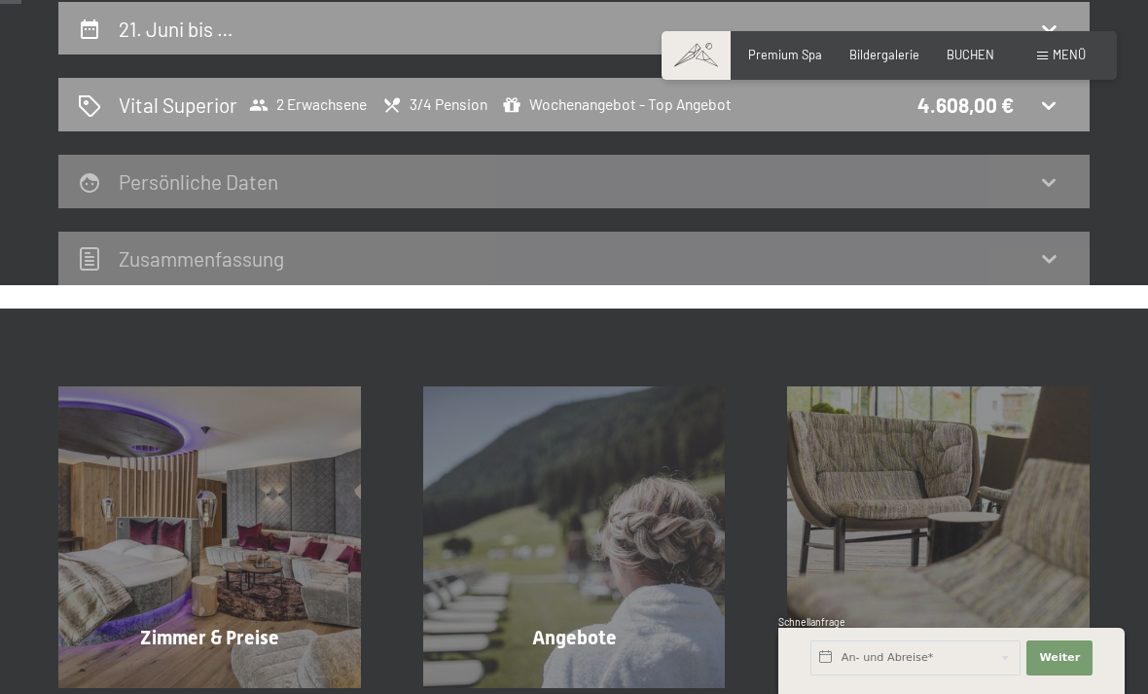
select select "2026-06-01"
select select "2026-07-01"
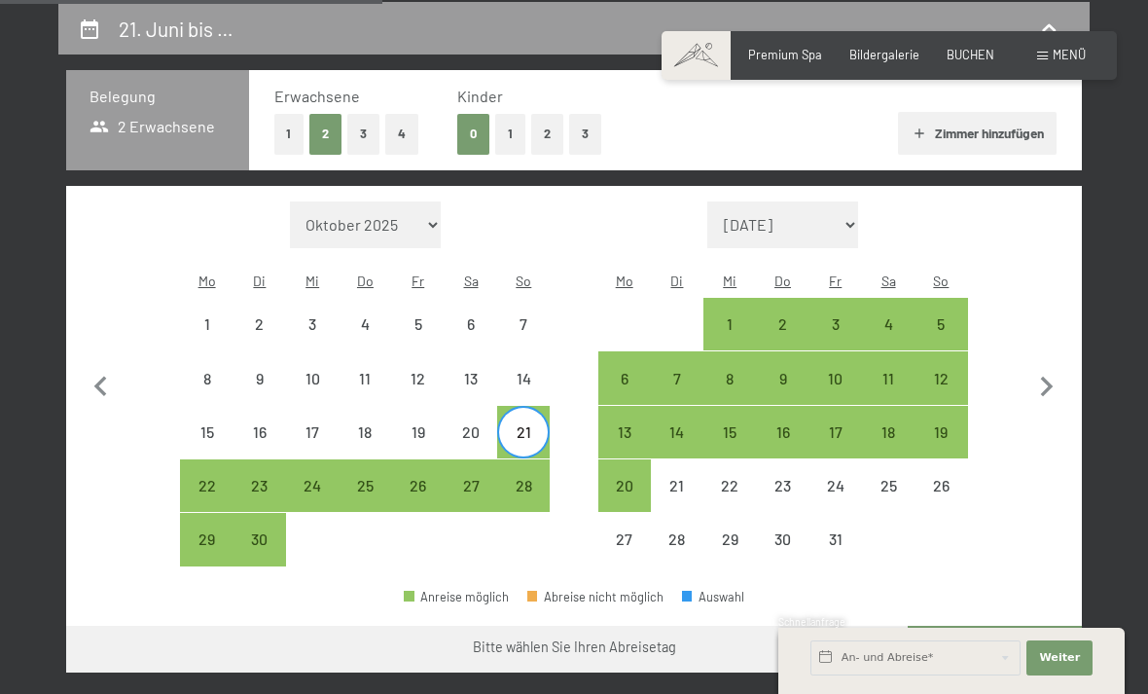
click at [525, 478] on div "28" at bounding box center [523, 502] width 49 height 49
select select "2026-06-01"
select select "2026-07-01"
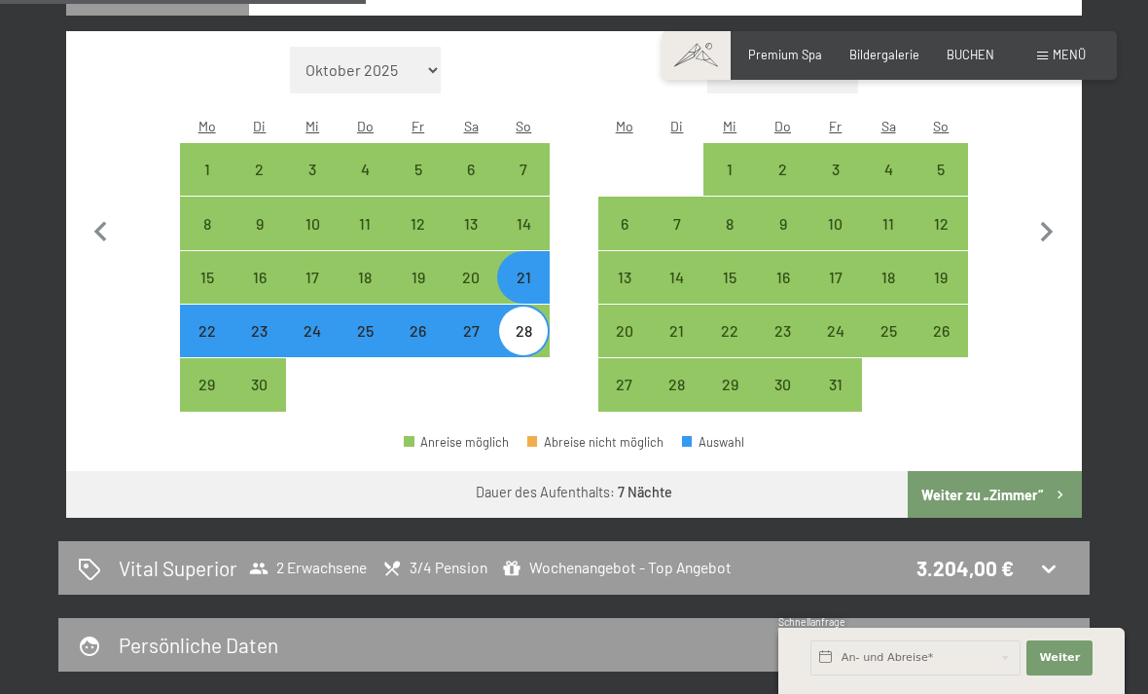
click at [1035, 471] on button "Weiter zu „Zimmer“" at bounding box center [995, 494] width 174 height 47
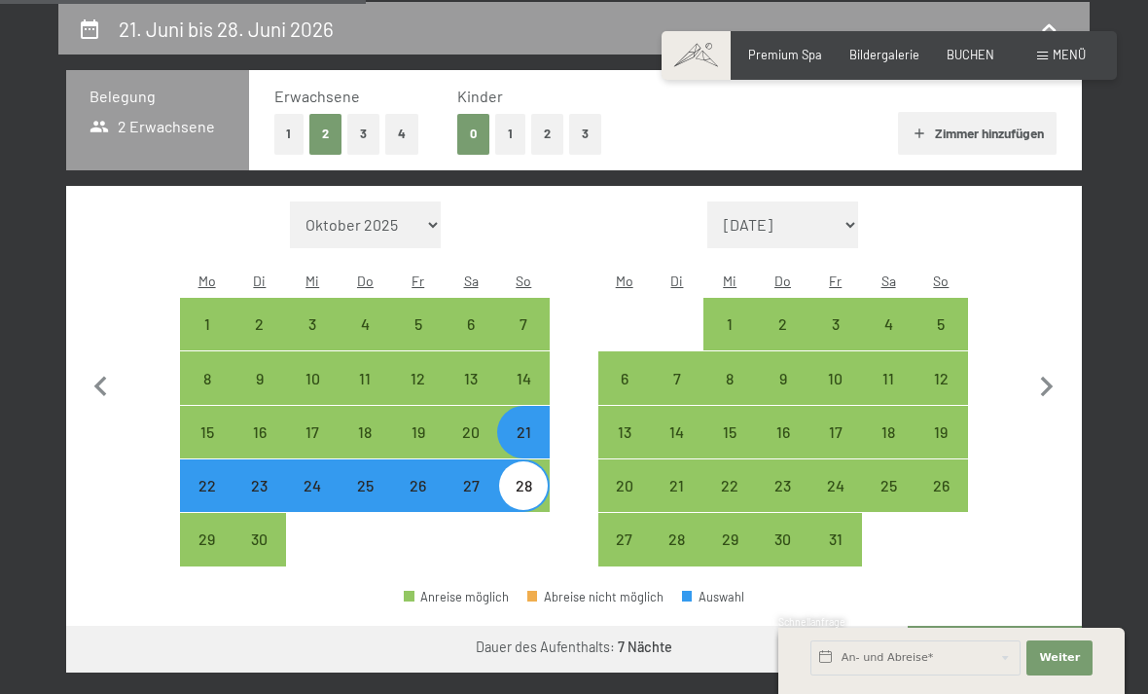
select select "2026-06-01"
select select "2026-07-01"
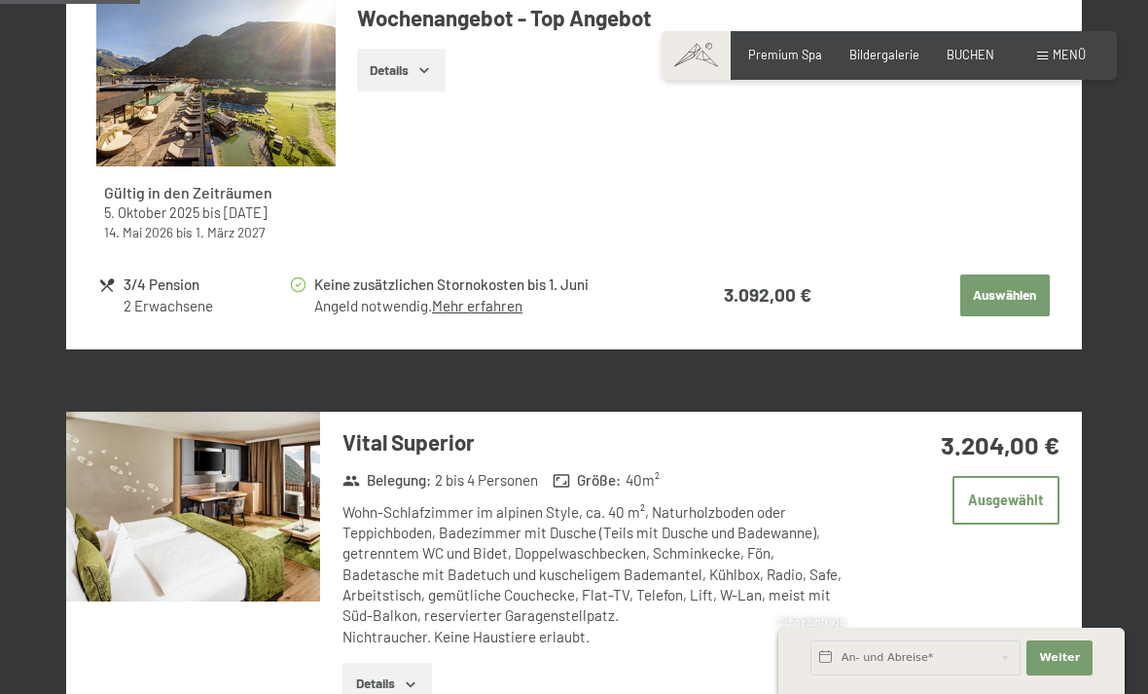
scroll to position [999, 0]
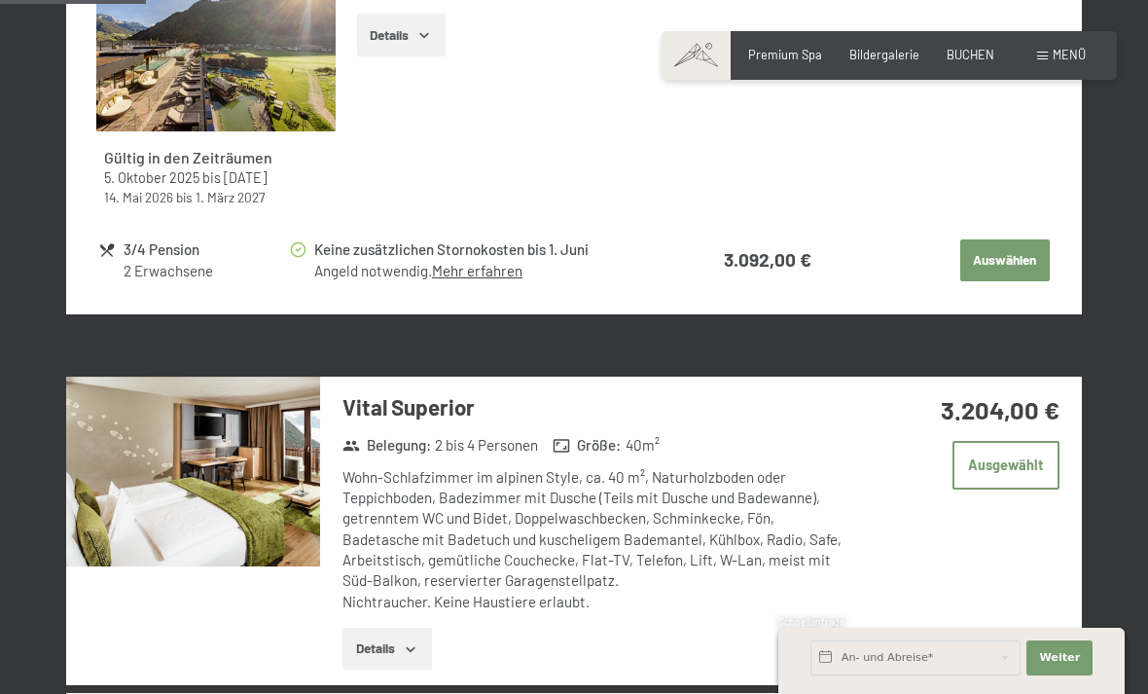
click at [384, 633] on button "Details" at bounding box center [387, 649] width 89 height 43
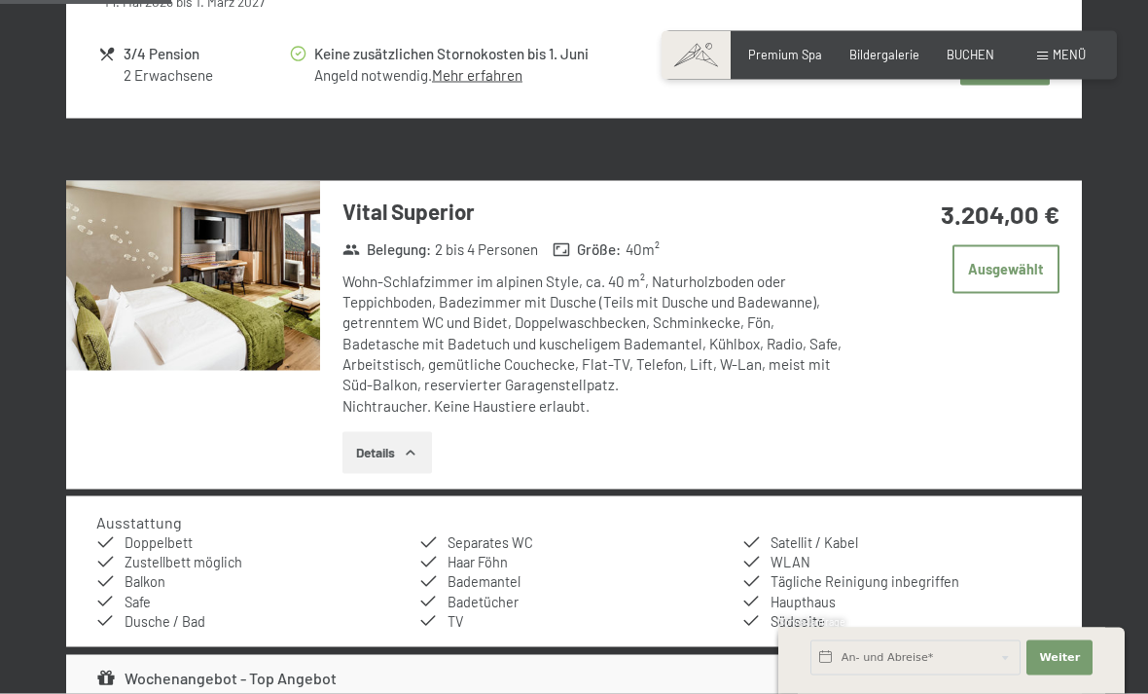
scroll to position [1178, 0]
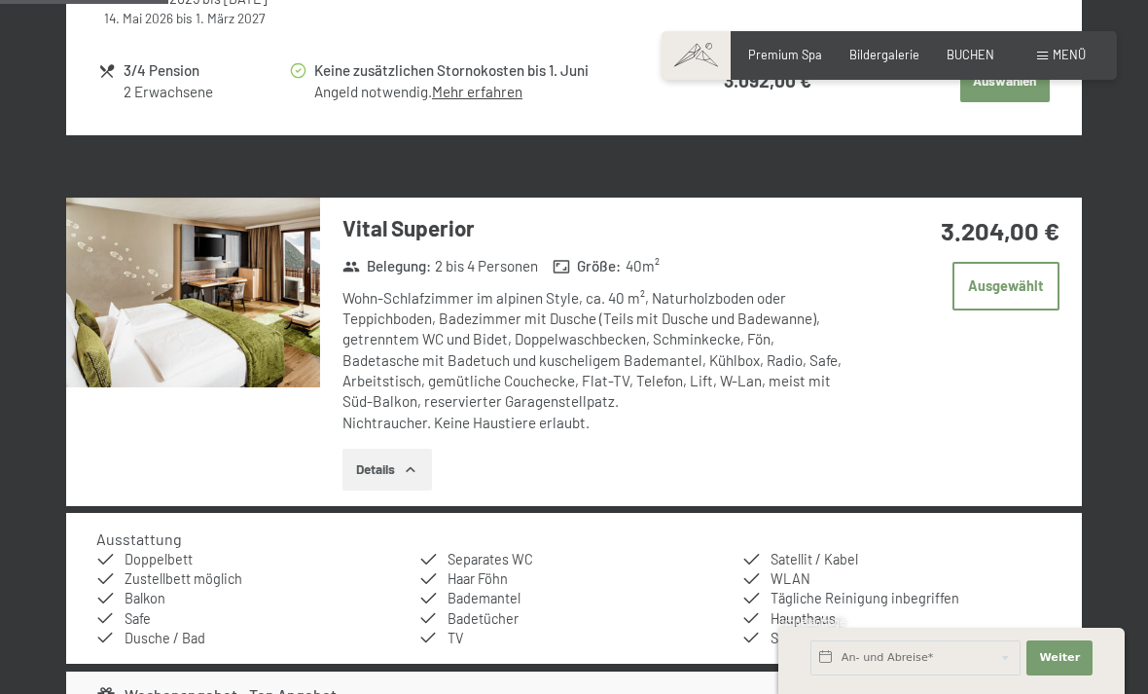
click at [1032, 370] on div "Vital Superior Belegung : 2 bis 4 Personen Größe : 40 m² Wohn-Schlafzimmer im a…" at bounding box center [574, 352] width 1016 height 309
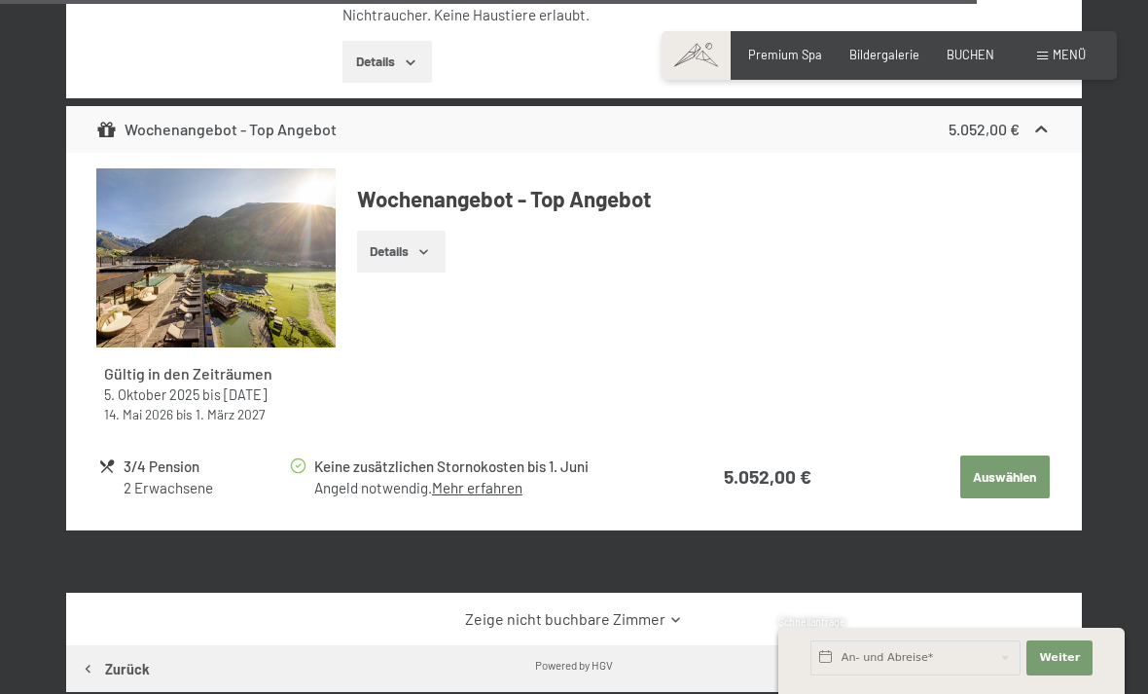
scroll to position [6802, 0]
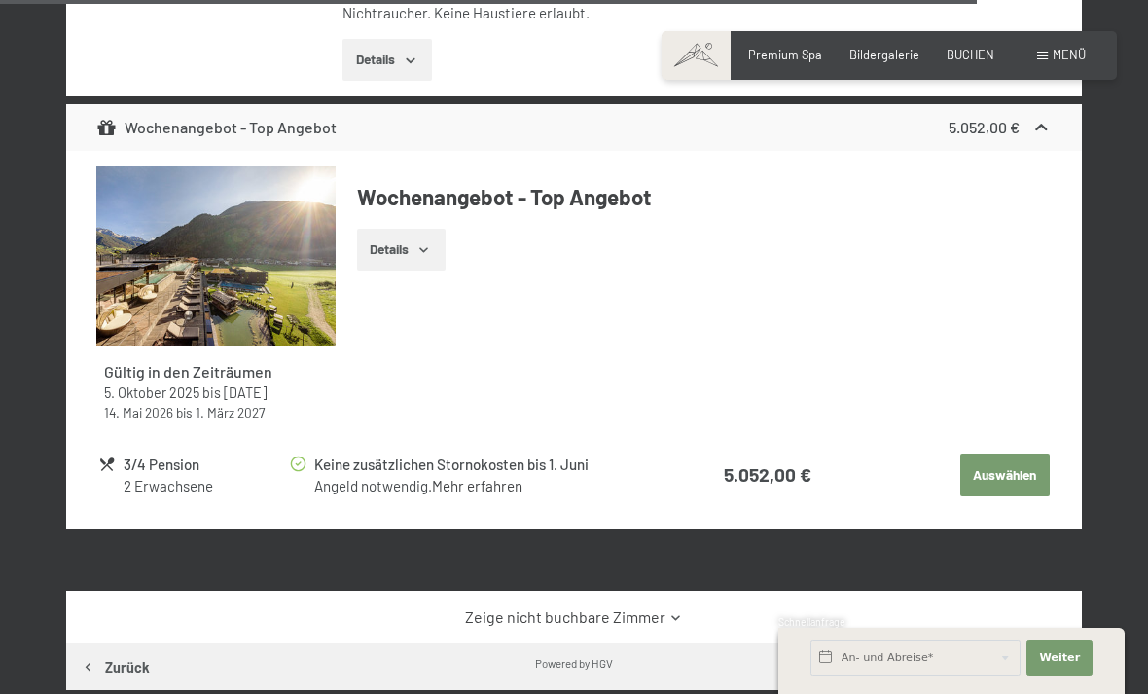
click at [545, 606] on link "Zeige nicht buchbare Zimmer" at bounding box center [573, 616] width 955 height 21
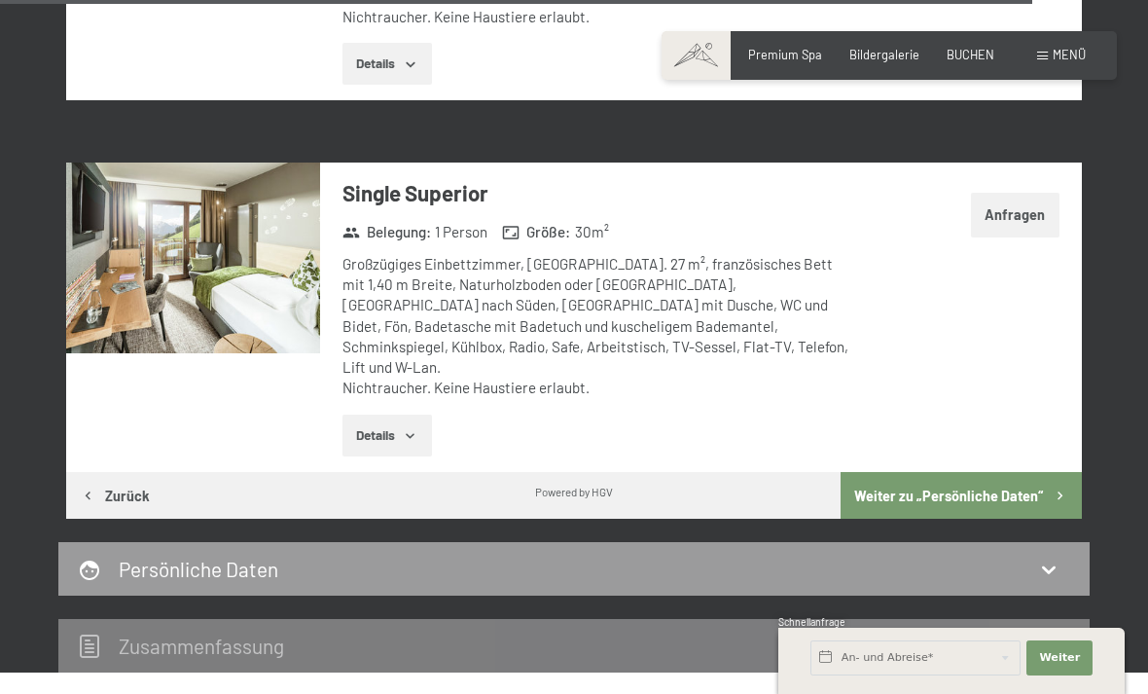
scroll to position [8761, 0]
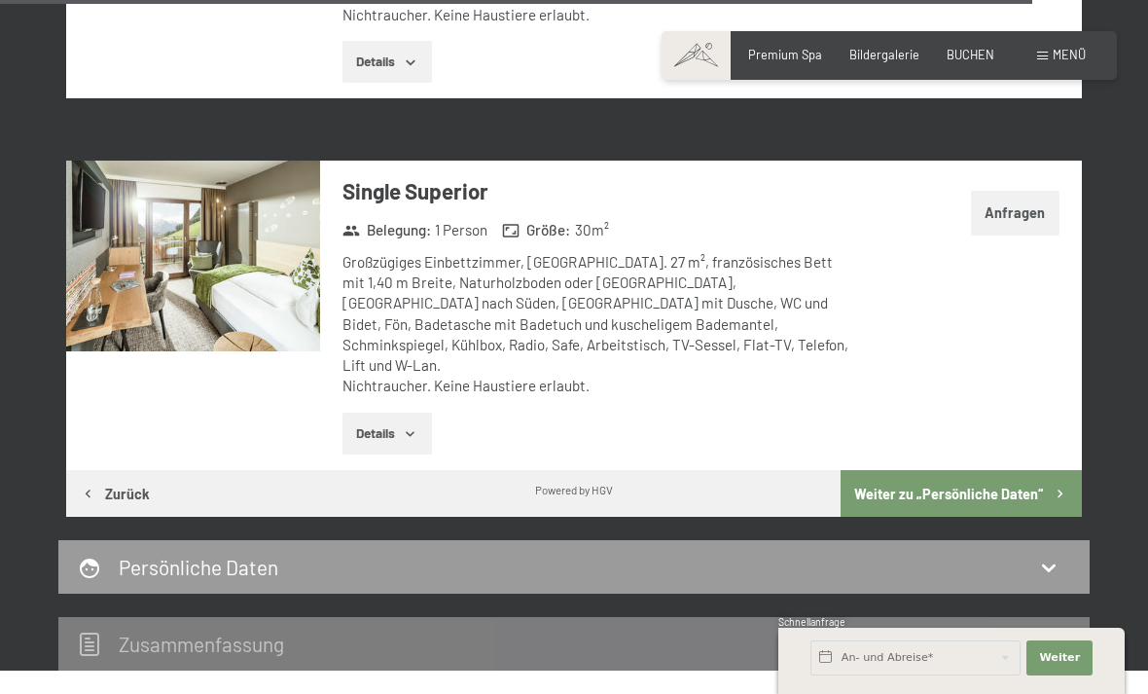
click at [967, 470] on button "Weiter zu „Persönliche Daten“" at bounding box center [961, 493] width 241 height 47
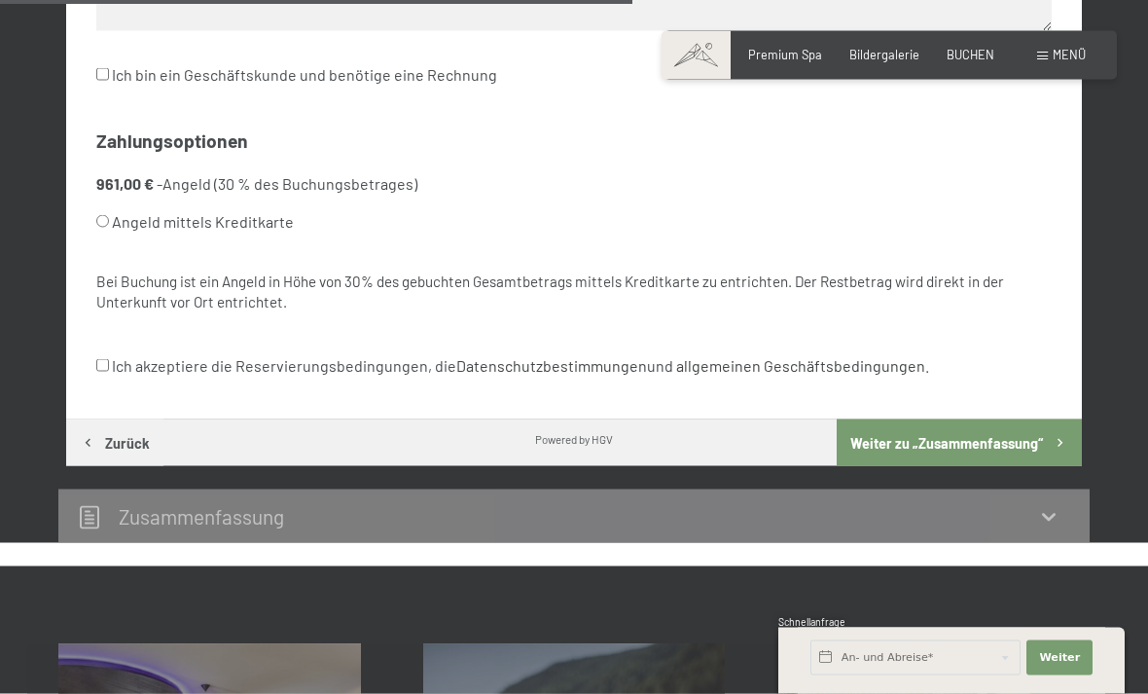
scroll to position [1137, 0]
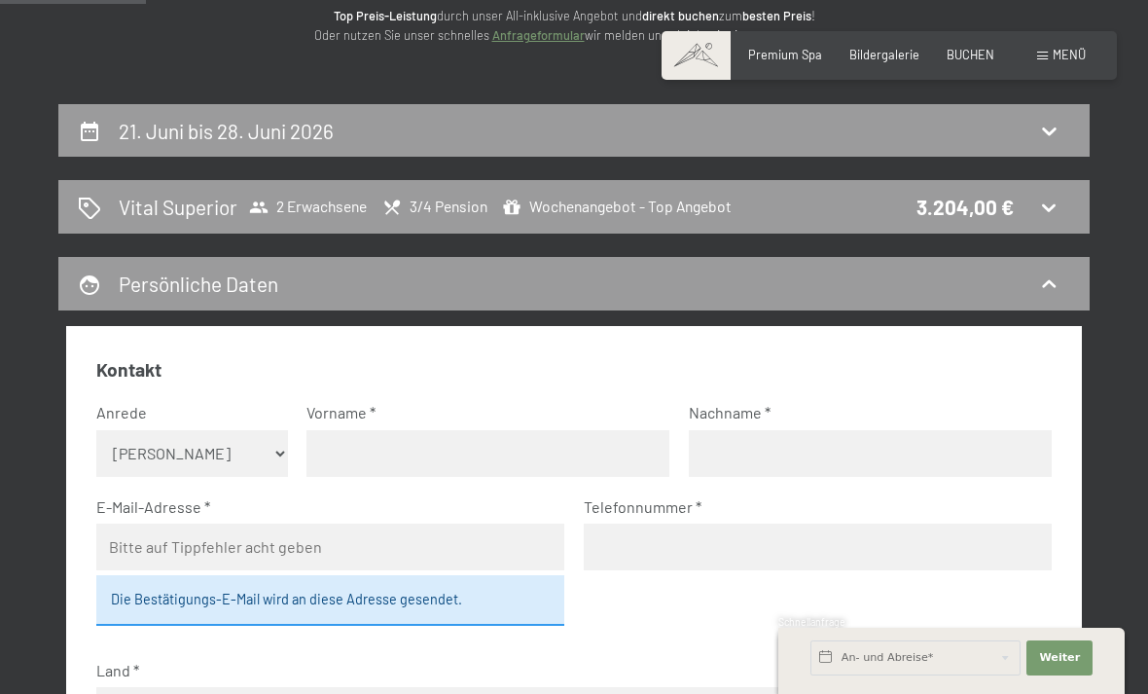
click at [1035, 197] on div "Vital Superior 2 Erwachsene 3/4 Pension Wochenangebot - Top Angebot 3.204,00 €" at bounding box center [574, 207] width 993 height 28
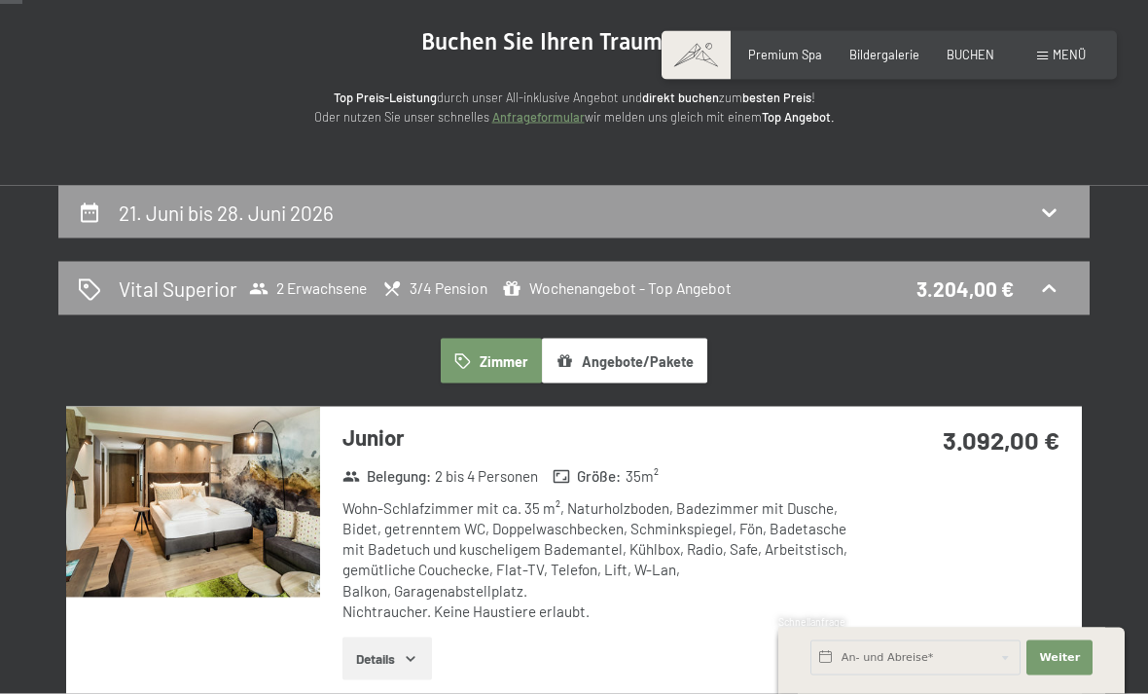
scroll to position [187, 0]
click at [985, 53] on span "BUCHEN" at bounding box center [971, 55] width 48 height 16
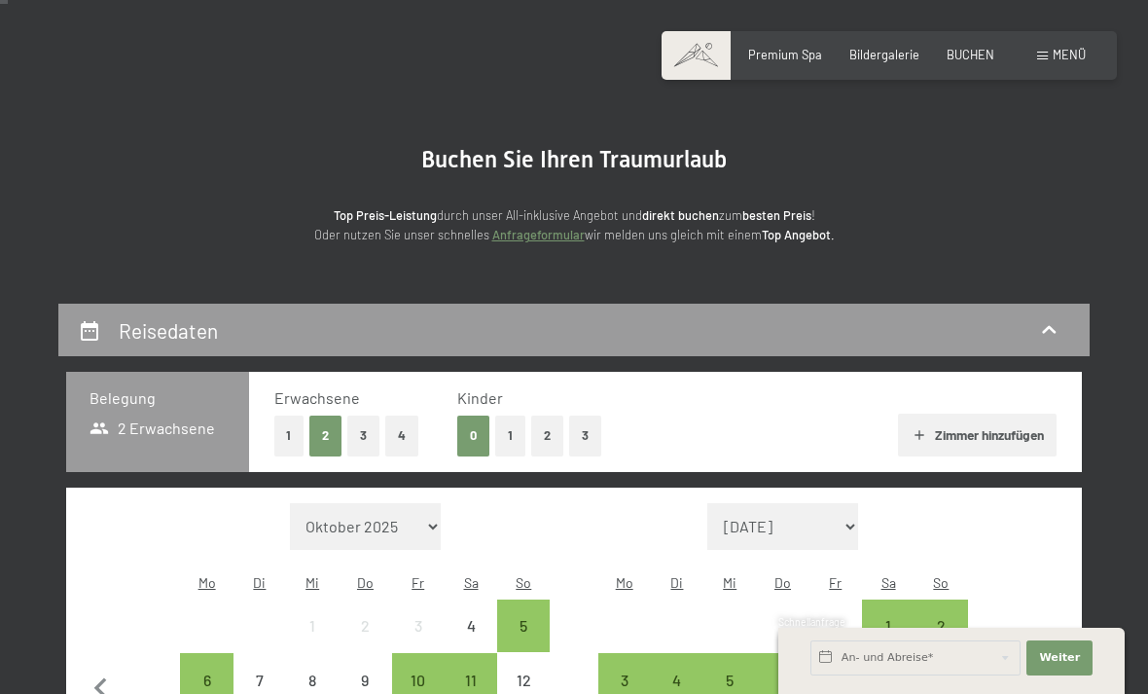
scroll to position [42, 0]
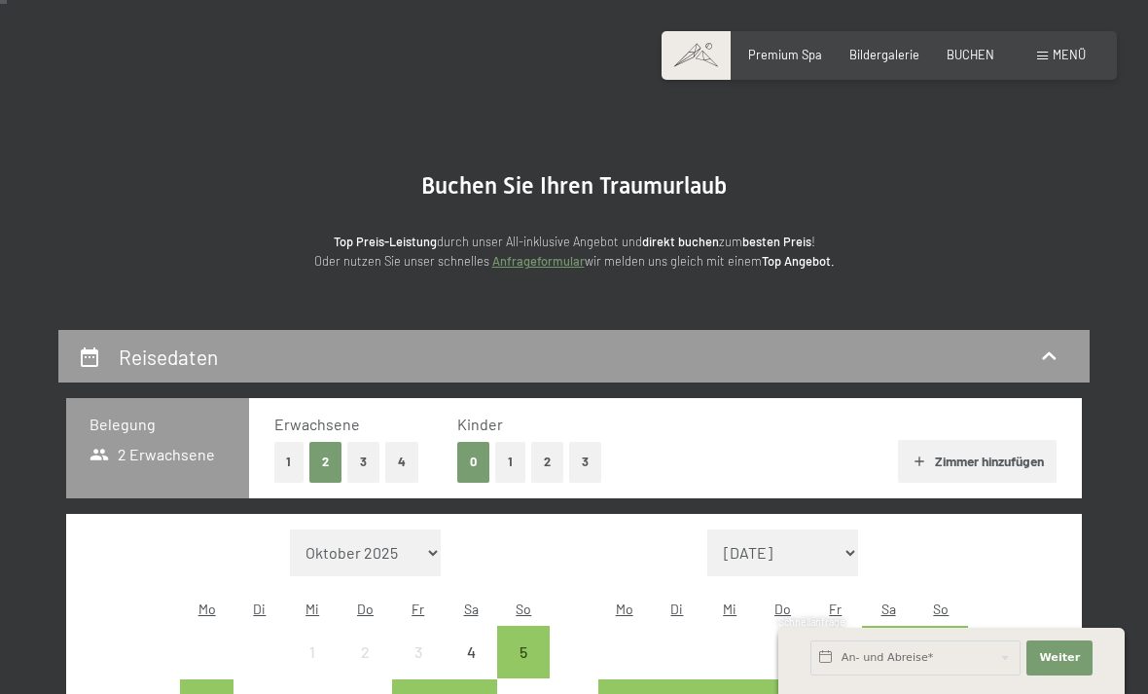
click at [1055, 54] on span "Menü" at bounding box center [1069, 55] width 33 height 16
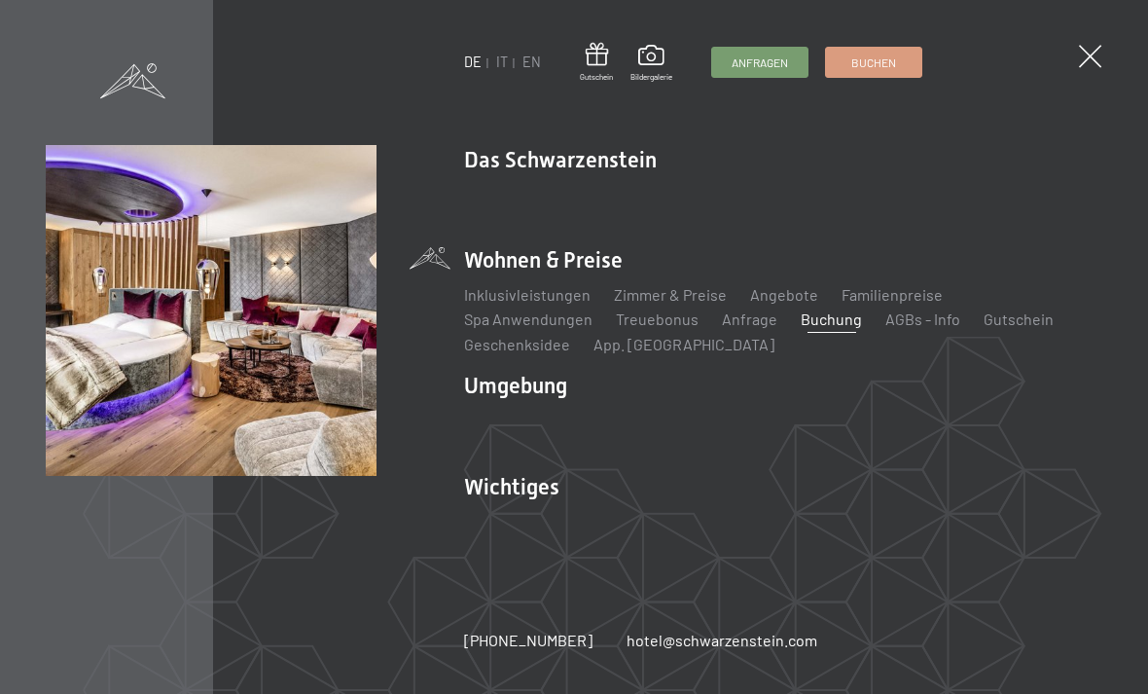
click at [782, 289] on link "Angebote" at bounding box center [784, 294] width 68 height 18
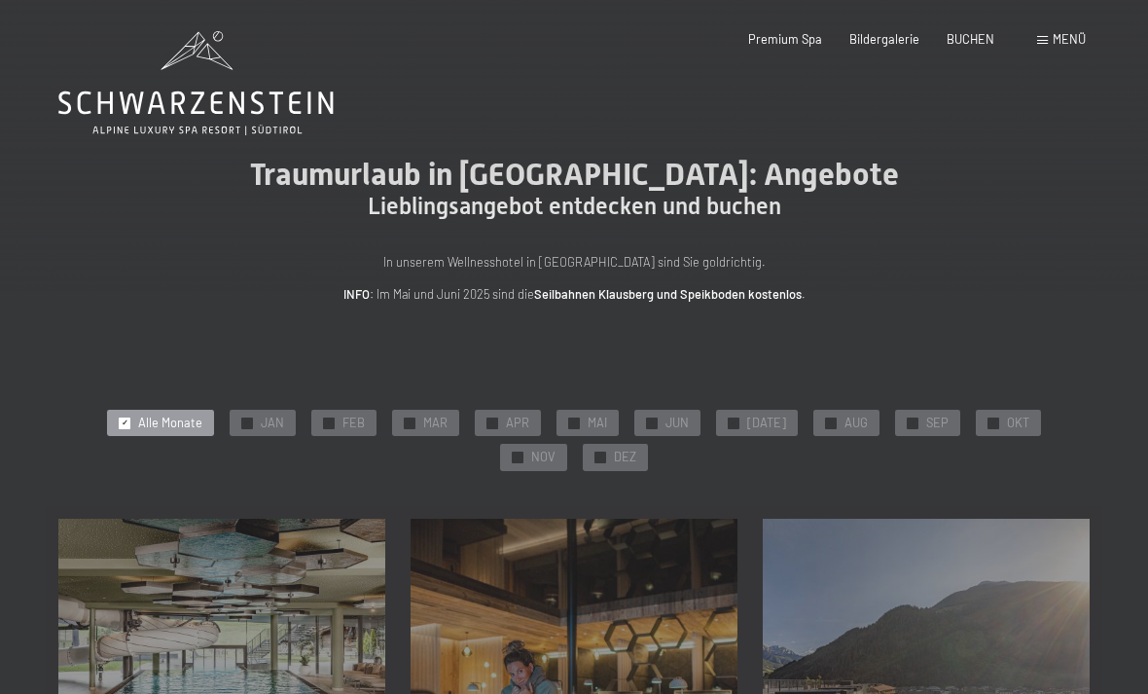
click at [666, 417] on span "JUN" at bounding box center [677, 424] width 23 height 18
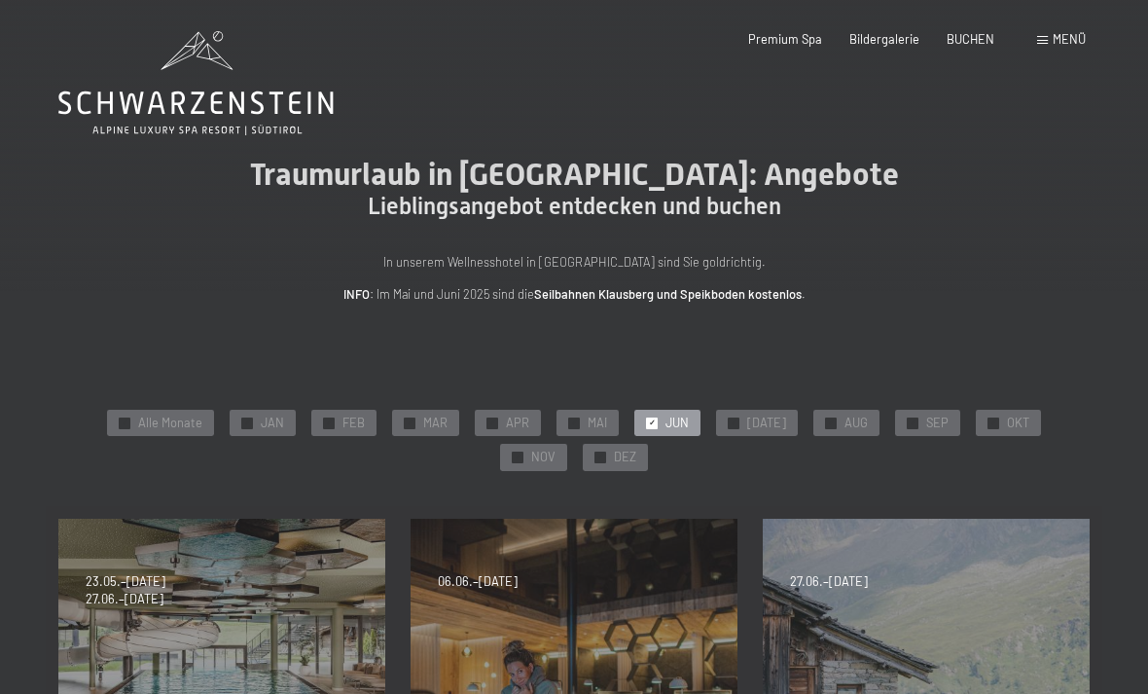
click at [974, 46] on div "Premium Spa Bildergalerie BUCHEN" at bounding box center [857, 40] width 329 height 18
click at [1044, 40] on span at bounding box center [1042, 40] width 11 height 9
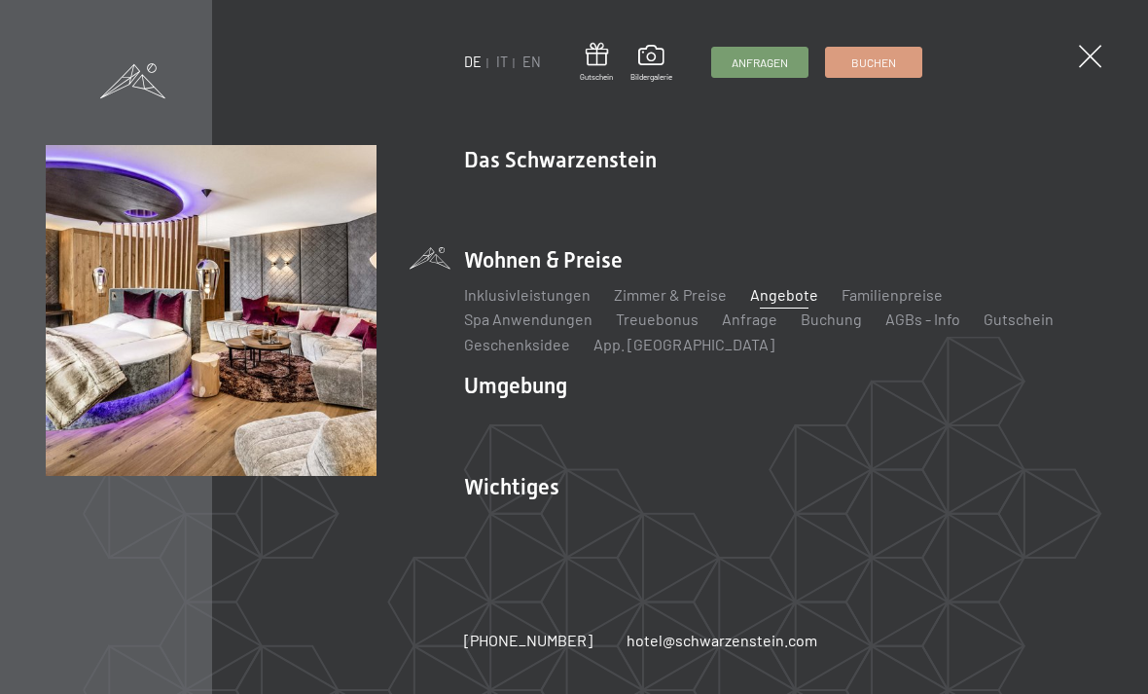
click at [706, 290] on link "Zimmer & Preise" at bounding box center [670, 294] width 113 height 18
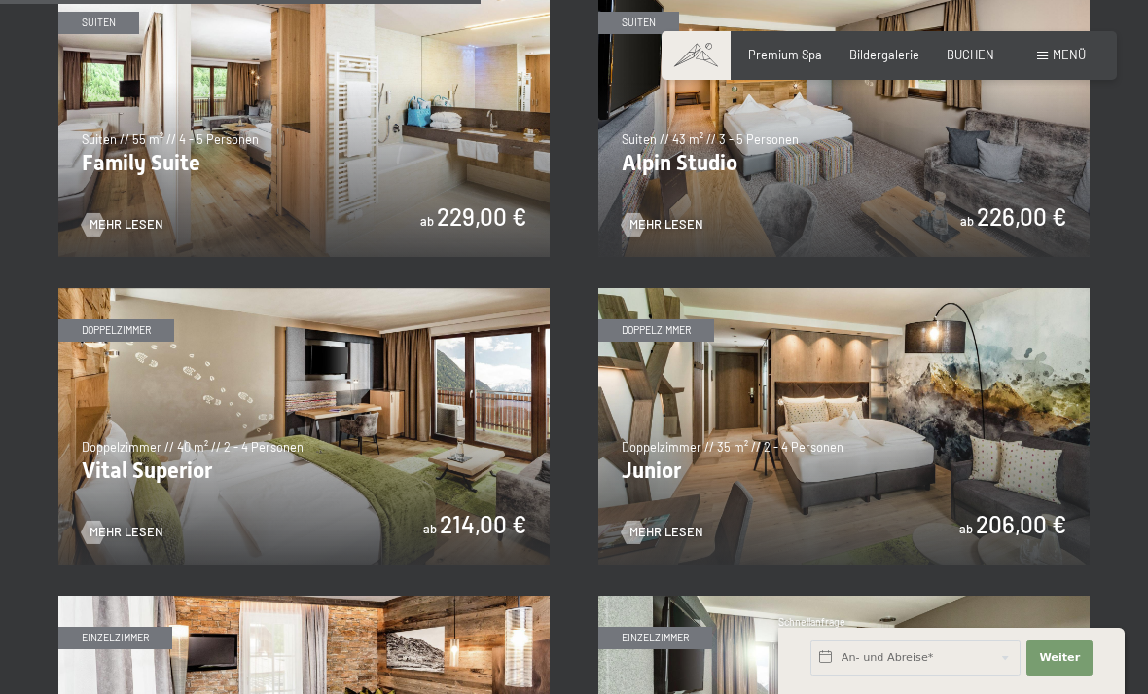
scroll to position [1986, 0]
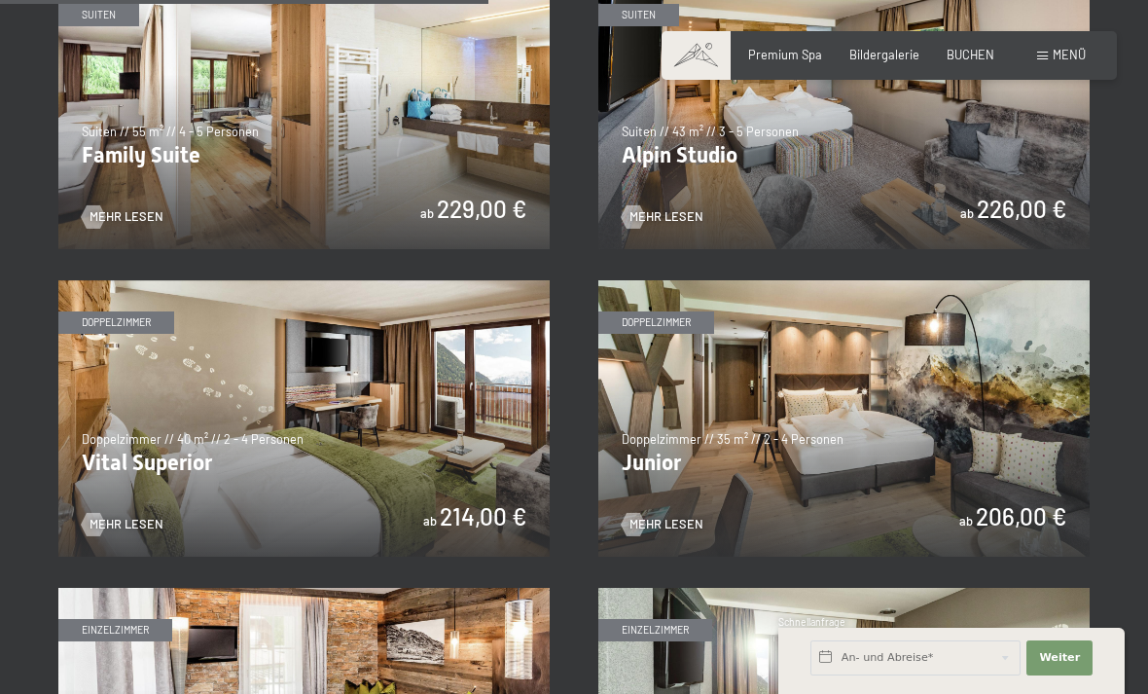
click at [200, 476] on img at bounding box center [303, 418] width 491 height 276
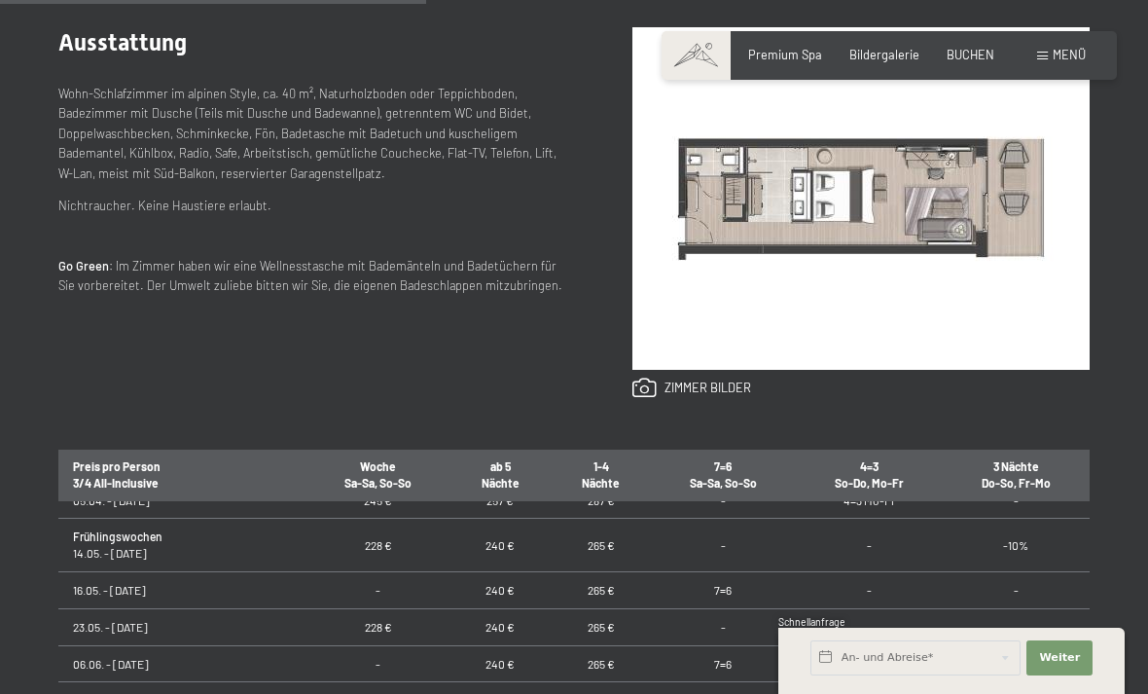
scroll to position [767, 0]
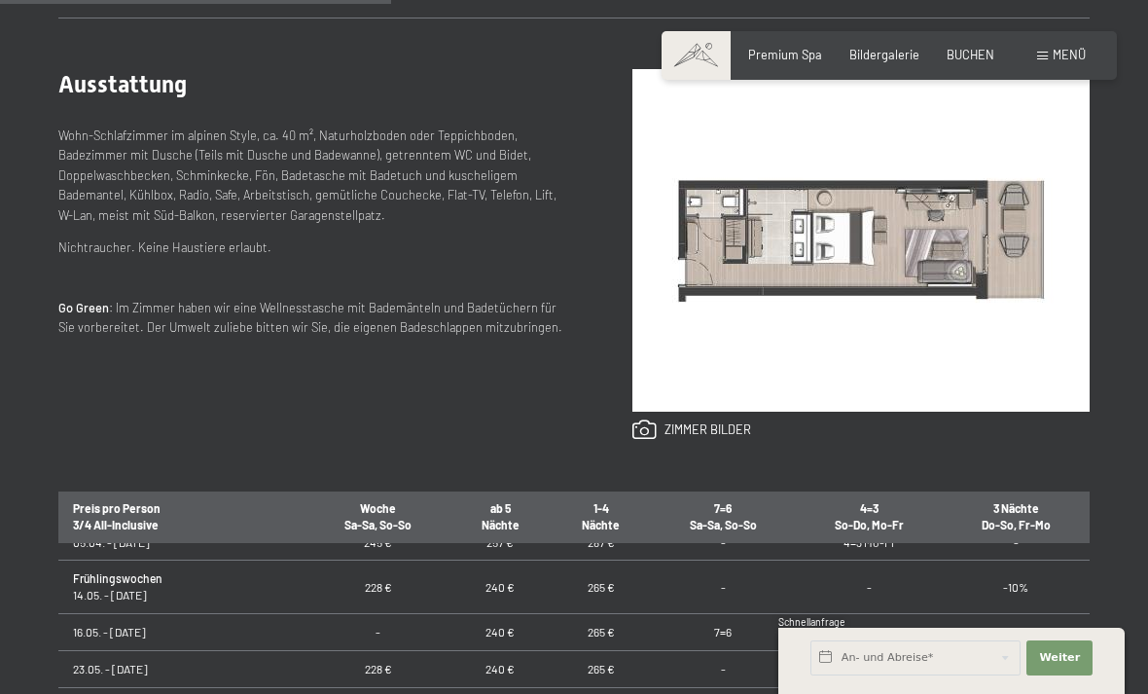
click at [983, 53] on span "BUCHEN" at bounding box center [971, 55] width 48 height 16
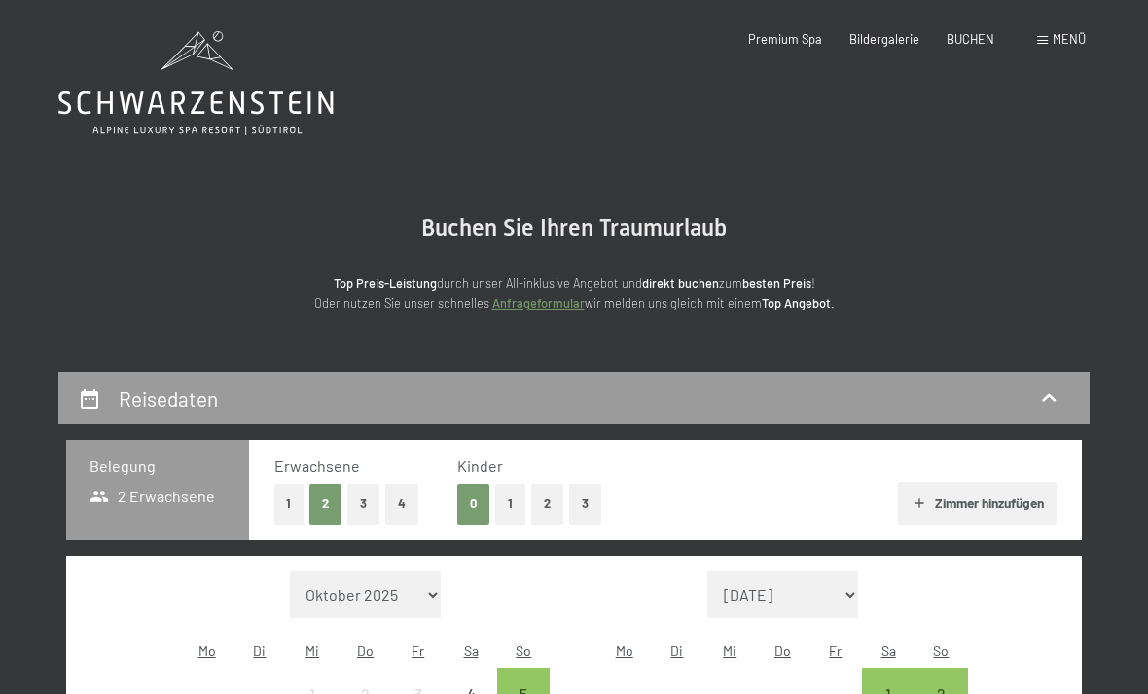
click at [1062, 42] on span "Menü" at bounding box center [1069, 39] width 33 height 16
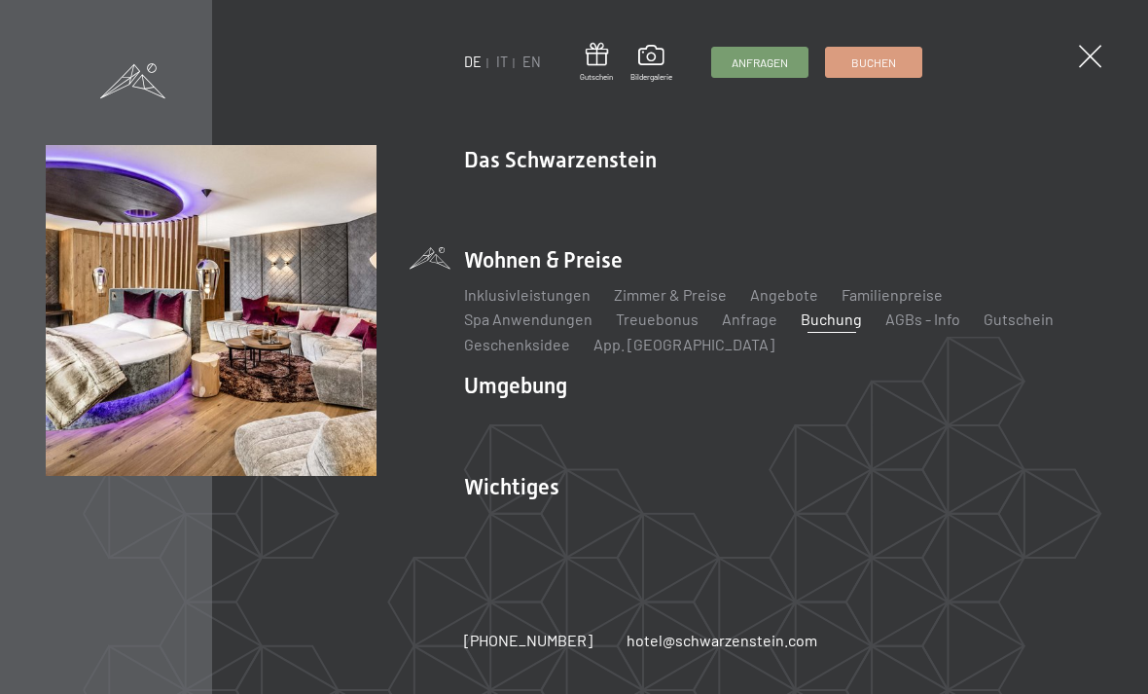
click at [786, 298] on link "Angebote" at bounding box center [784, 294] width 68 height 18
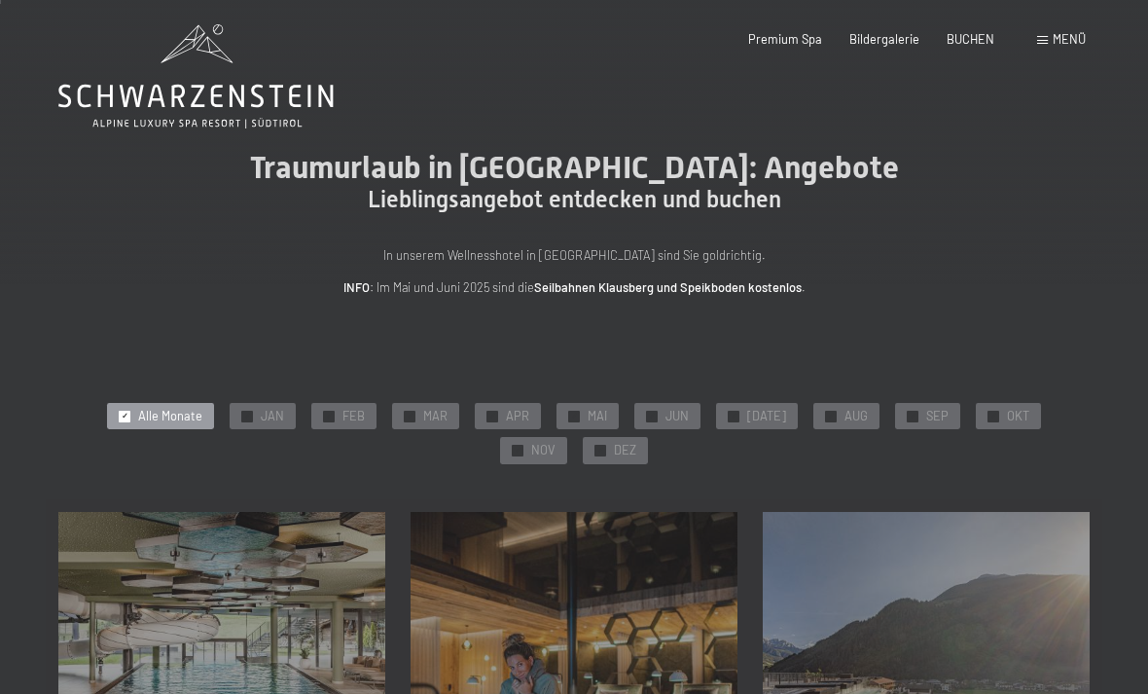
scroll to position [87, 0]
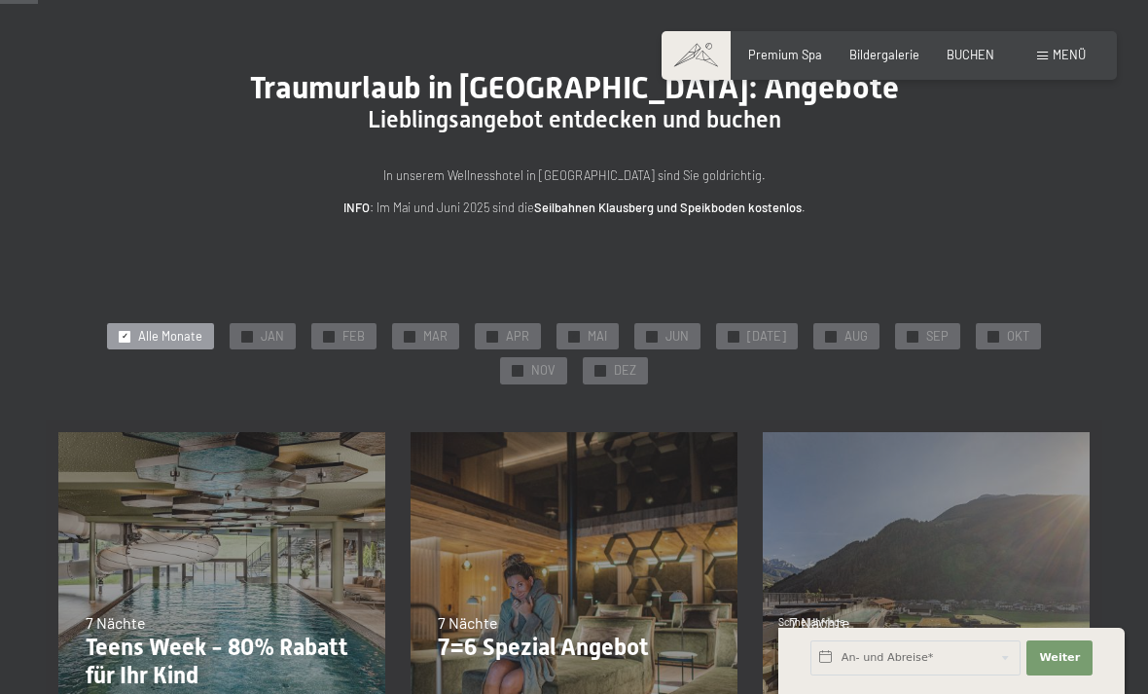
click at [657, 324] on div "✓ JUN" at bounding box center [667, 336] width 66 height 27
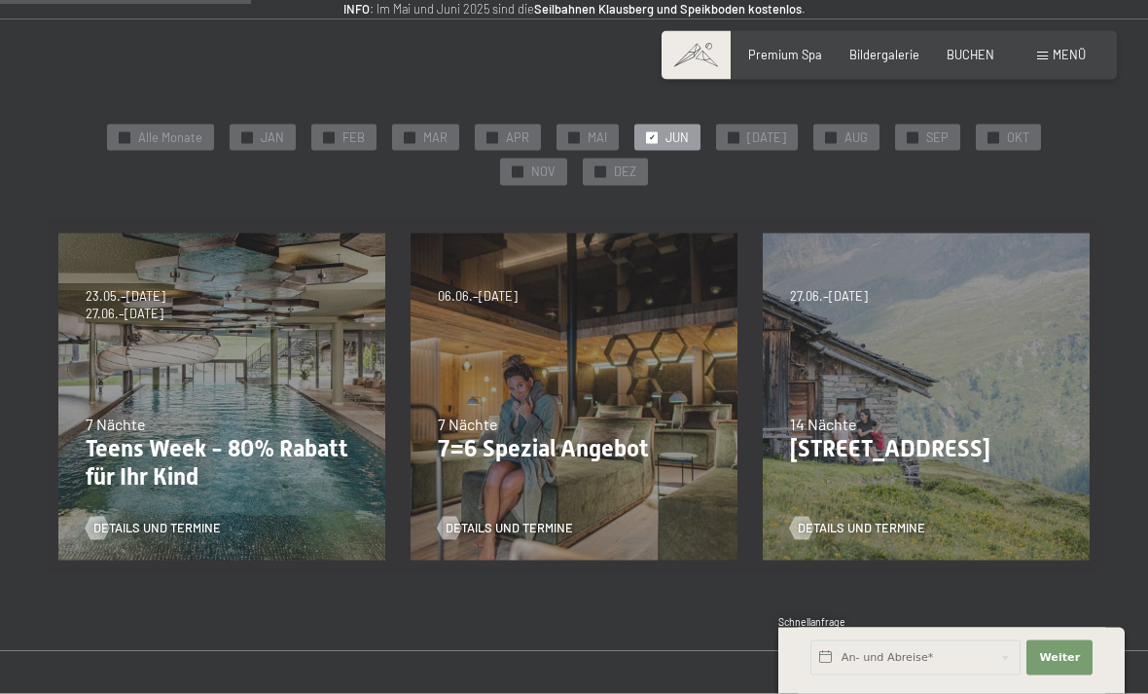
scroll to position [297, 0]
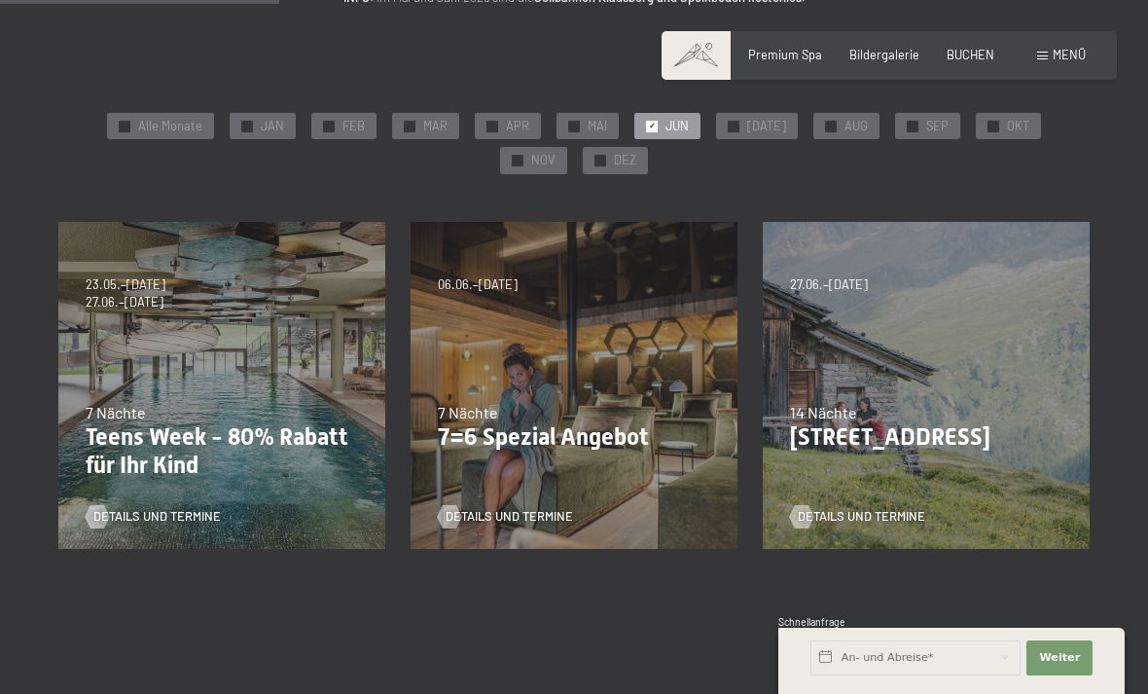
click at [601, 458] on div "05.10.–26.10.2025 01.11.–21.12.2025 10.01.–01.02.2026 07.03.–29.03.2026 16.05.–…" at bounding box center [574, 385] width 352 height 352
click at [545, 522] on span "Details und Termine" at bounding box center [509, 517] width 127 height 18
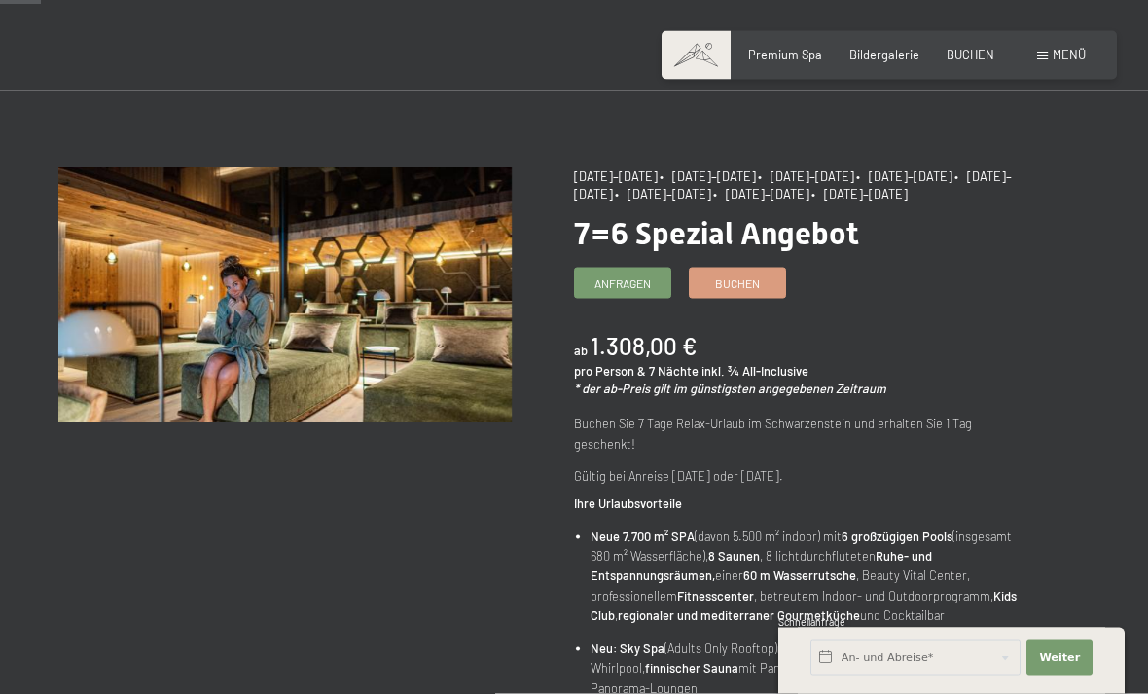
scroll to position [63, 0]
